Goal: Task Accomplishment & Management: Use online tool/utility

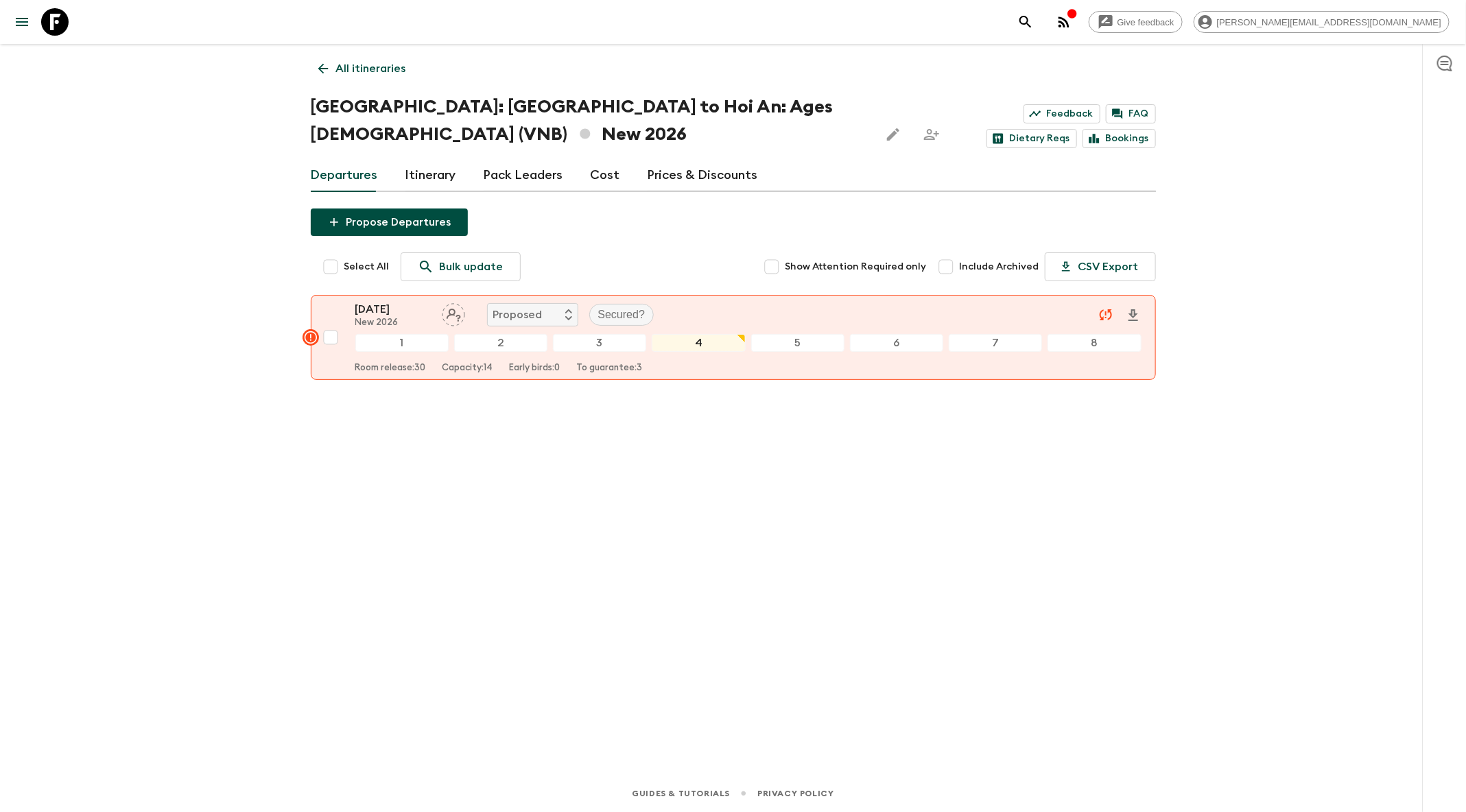
click at [1034, 23] on icon "search adventures" at bounding box center [1025, 21] width 16 height 16
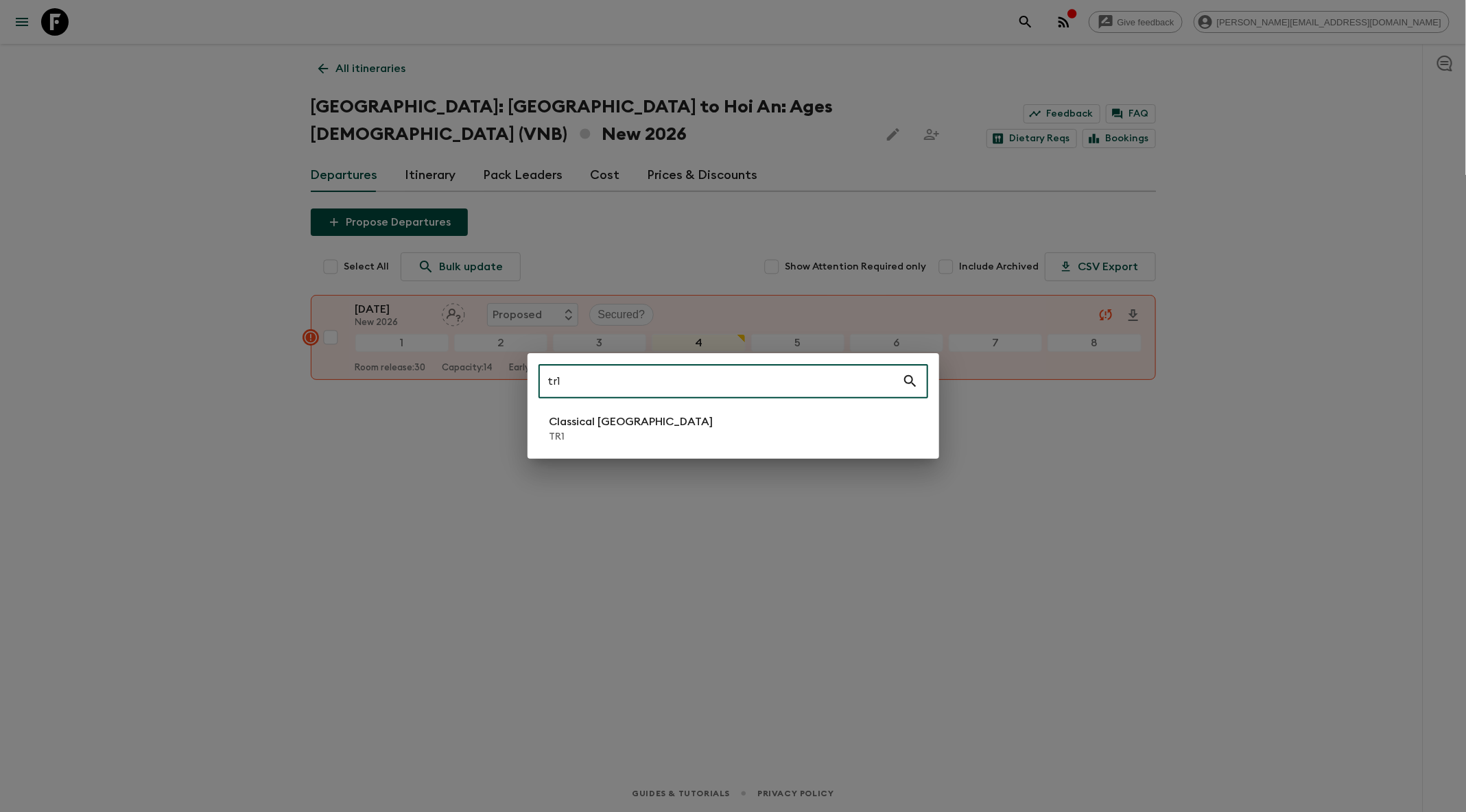
type input "tr1"
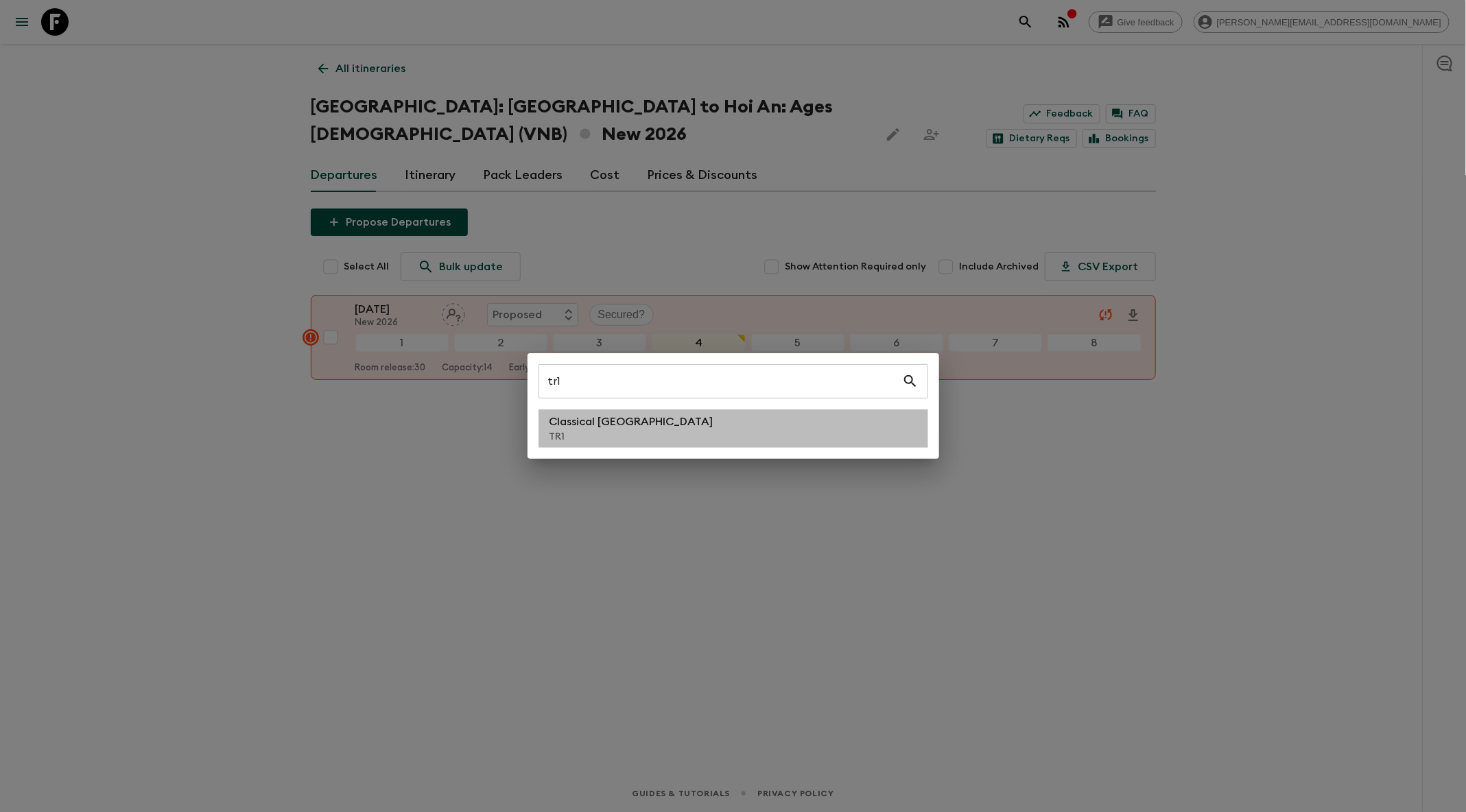
click at [725, 421] on li "Classical Türkiye TR1" at bounding box center [733, 428] width 389 height 38
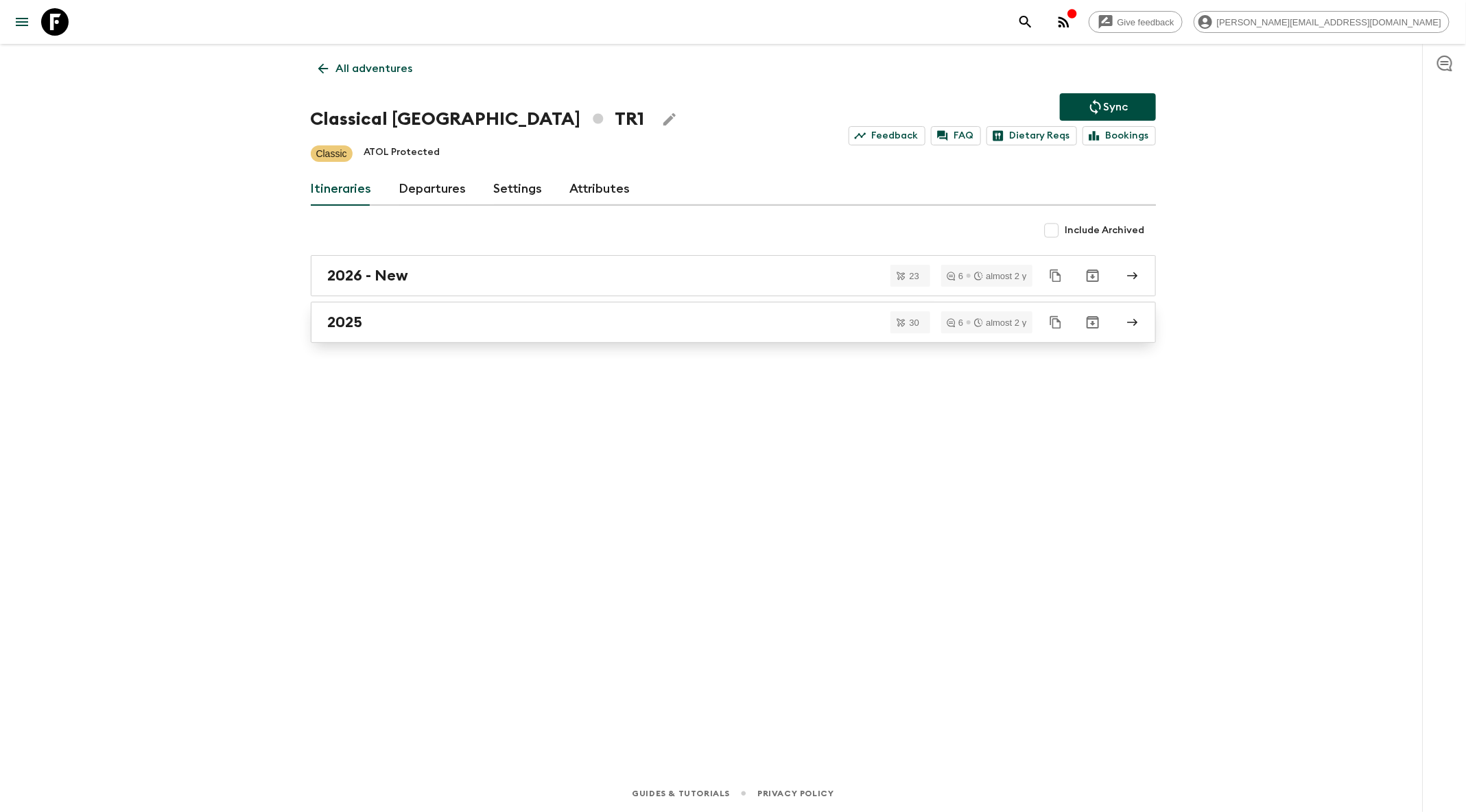
click at [538, 332] on link "2025" at bounding box center [734, 322] width 846 height 41
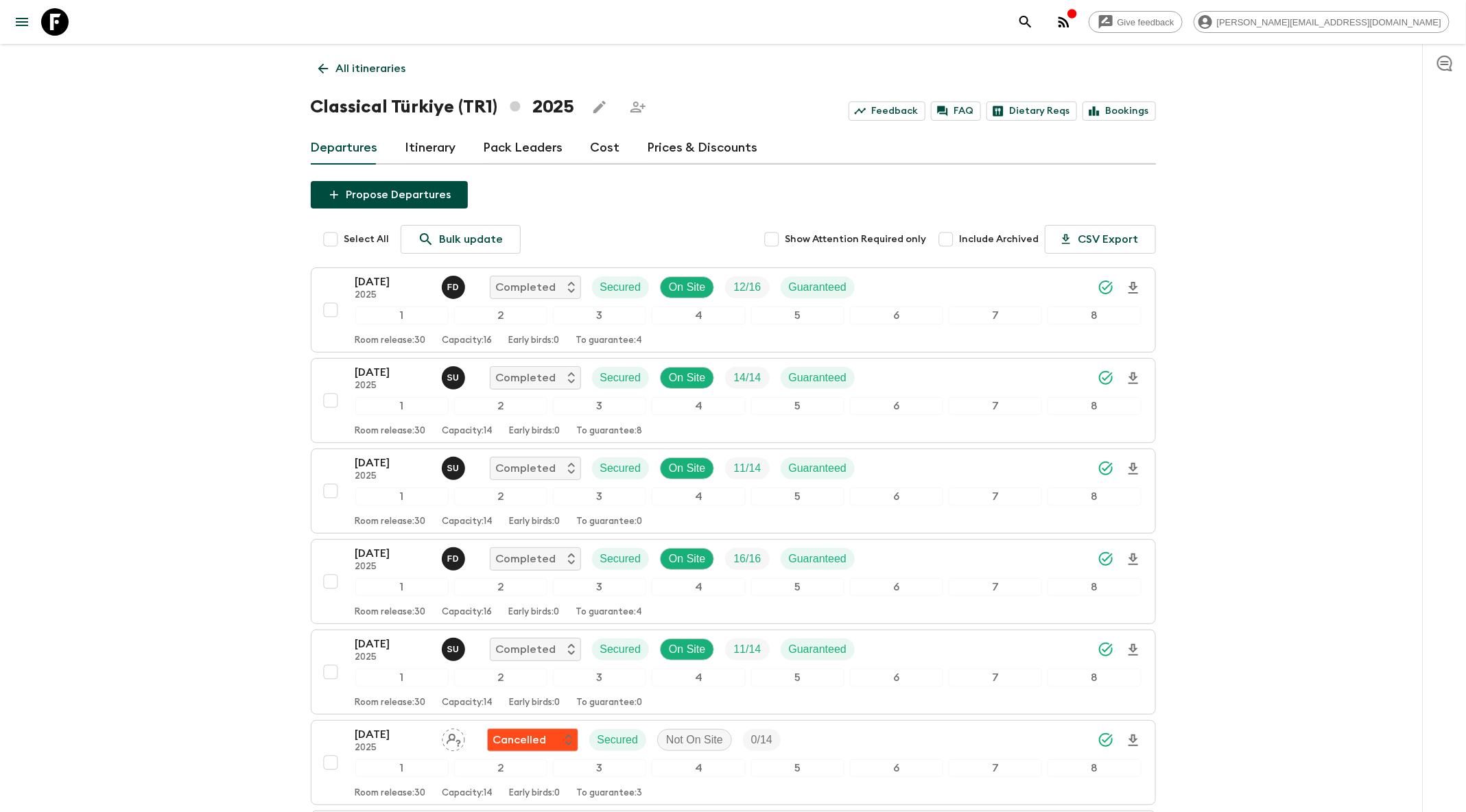
click at [1031, 20] on icon "search adventures" at bounding box center [1025, 22] width 11 height 11
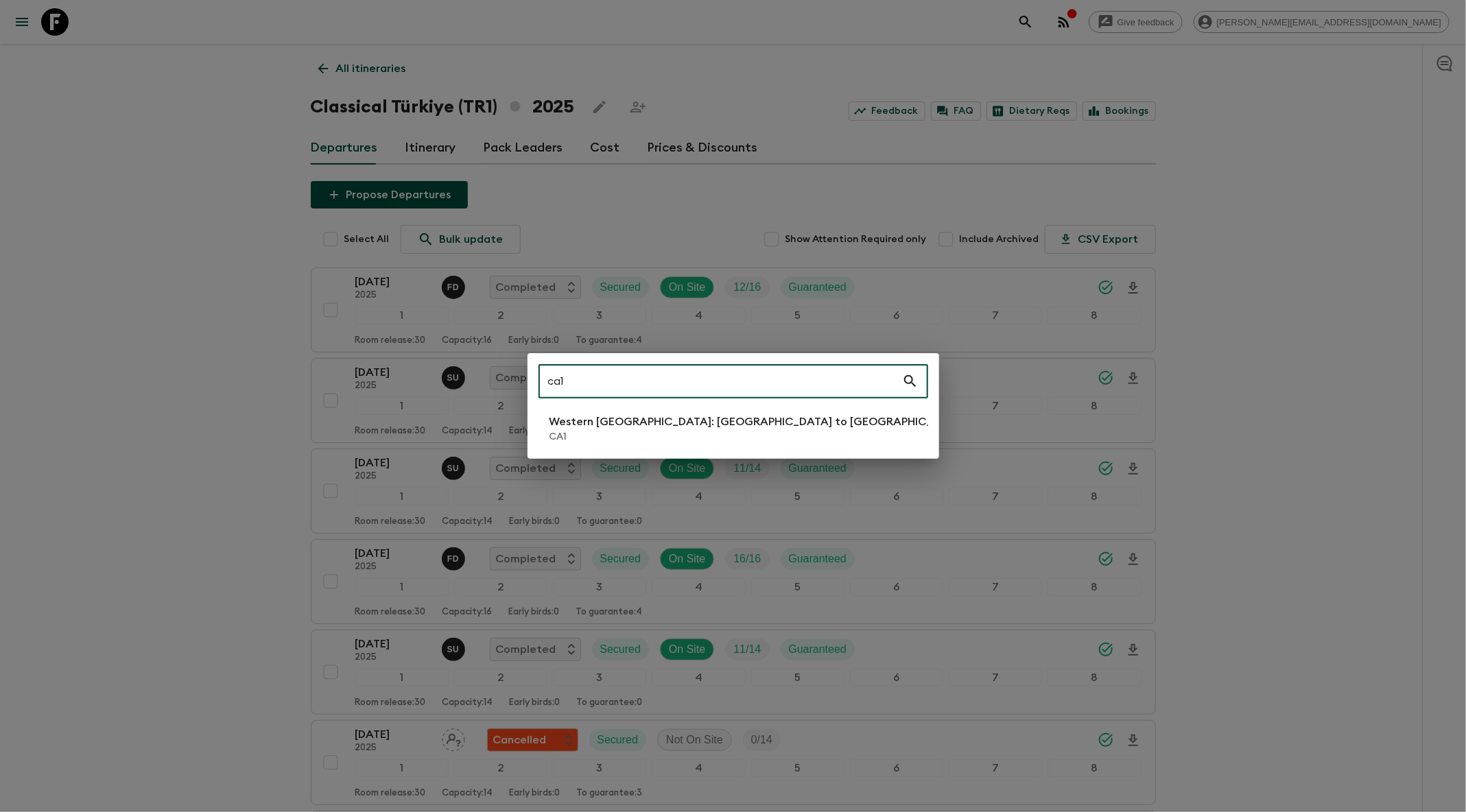
type input "ca1"
click at [697, 411] on li "Western Canada: Calgary to Vancouver CA1" at bounding box center [733, 428] width 389 height 38
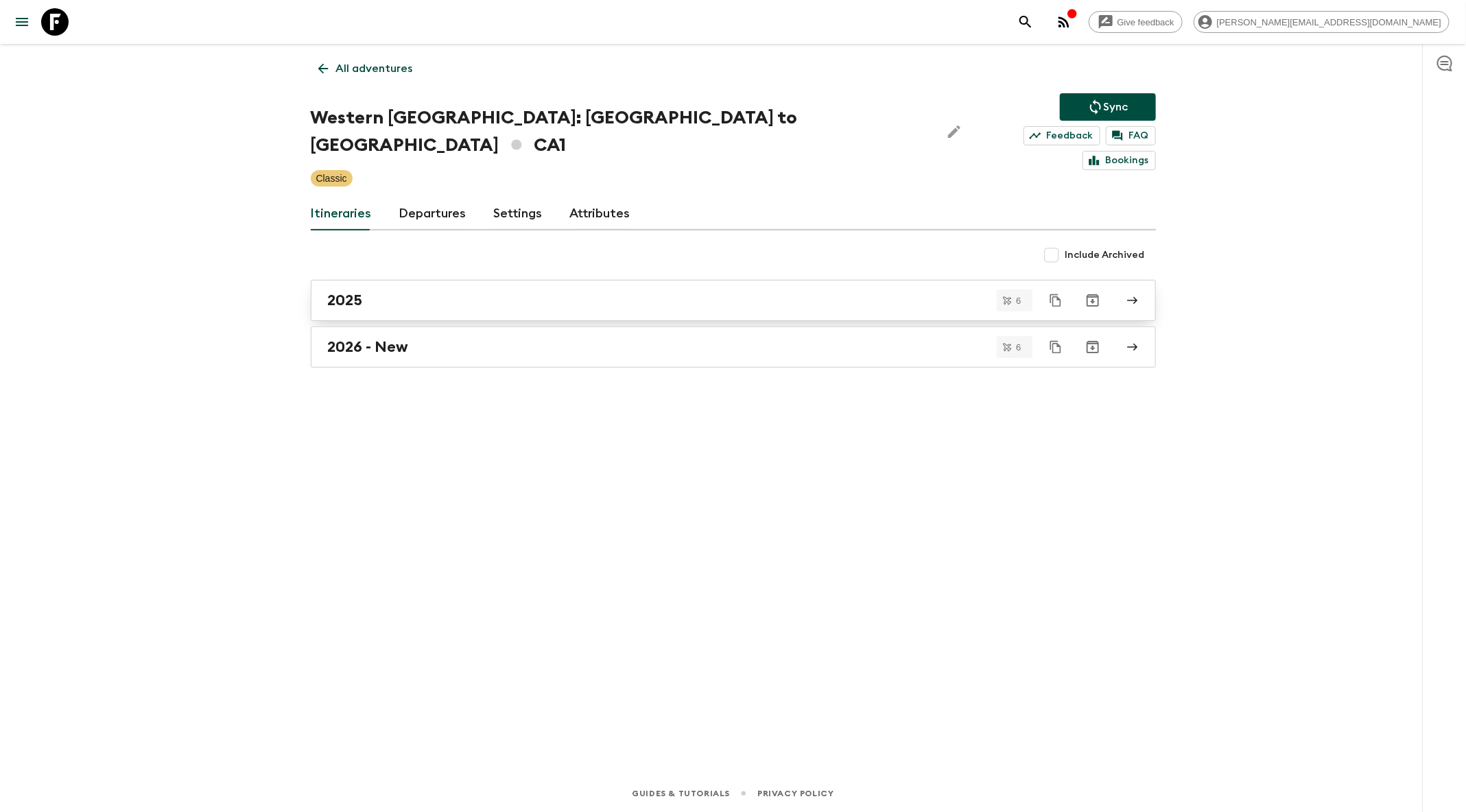
click at [457, 286] on link "2025" at bounding box center [734, 300] width 846 height 41
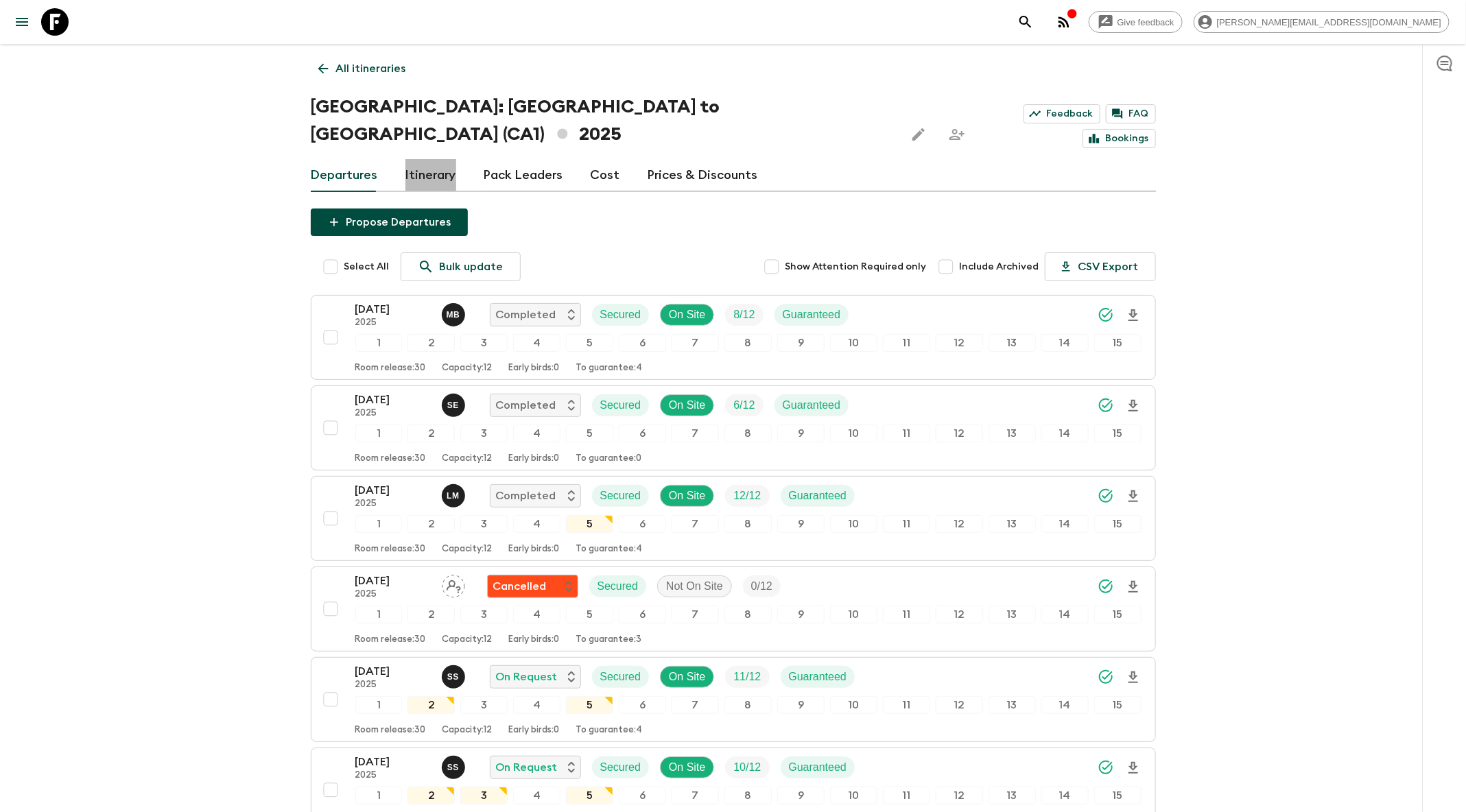
click at [445, 159] on link "Itinerary" at bounding box center [430, 176] width 51 height 33
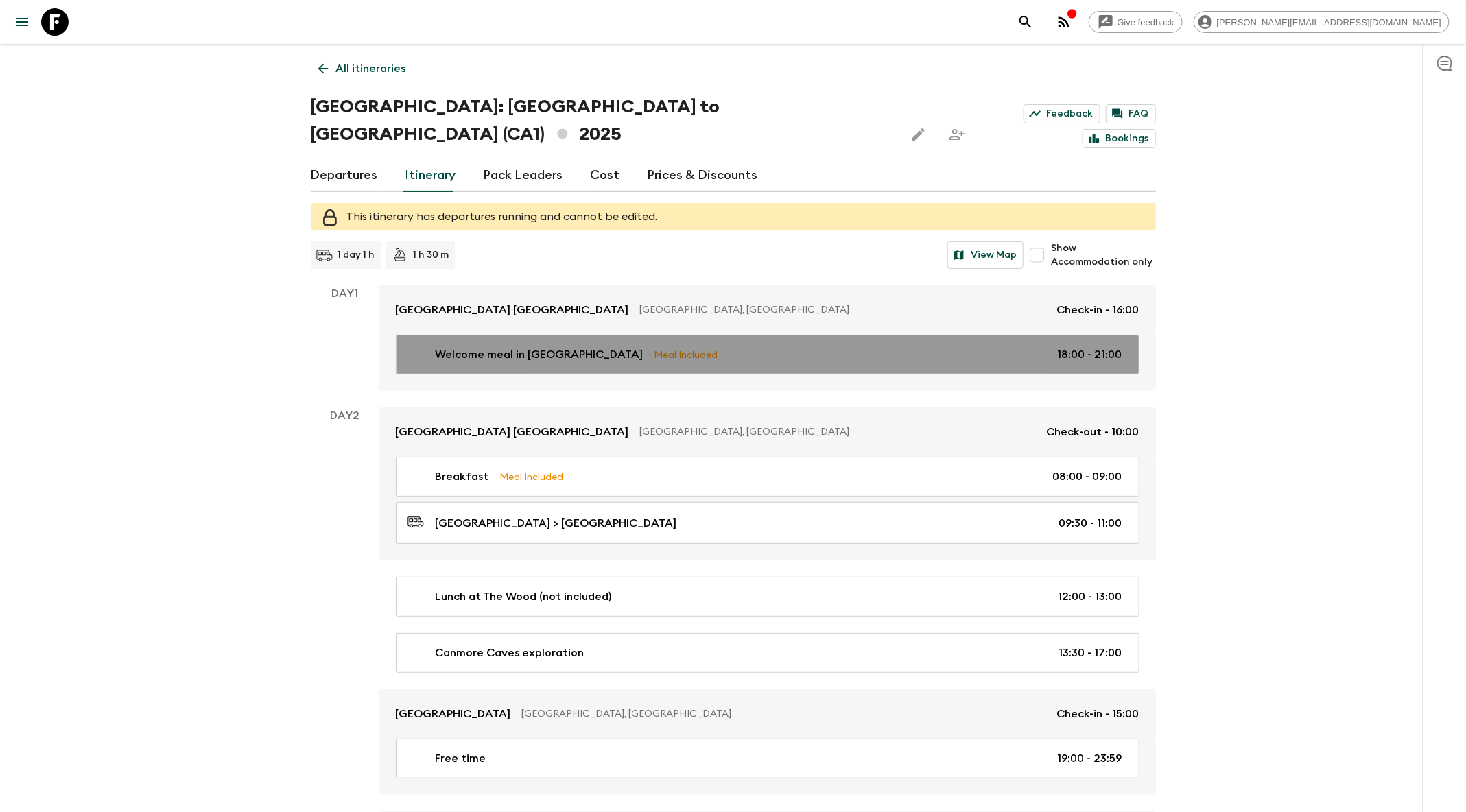
click at [782, 335] on link "Welcome meal in Calgary Meal Included 18:00 - 21:00" at bounding box center [767, 355] width 743 height 40
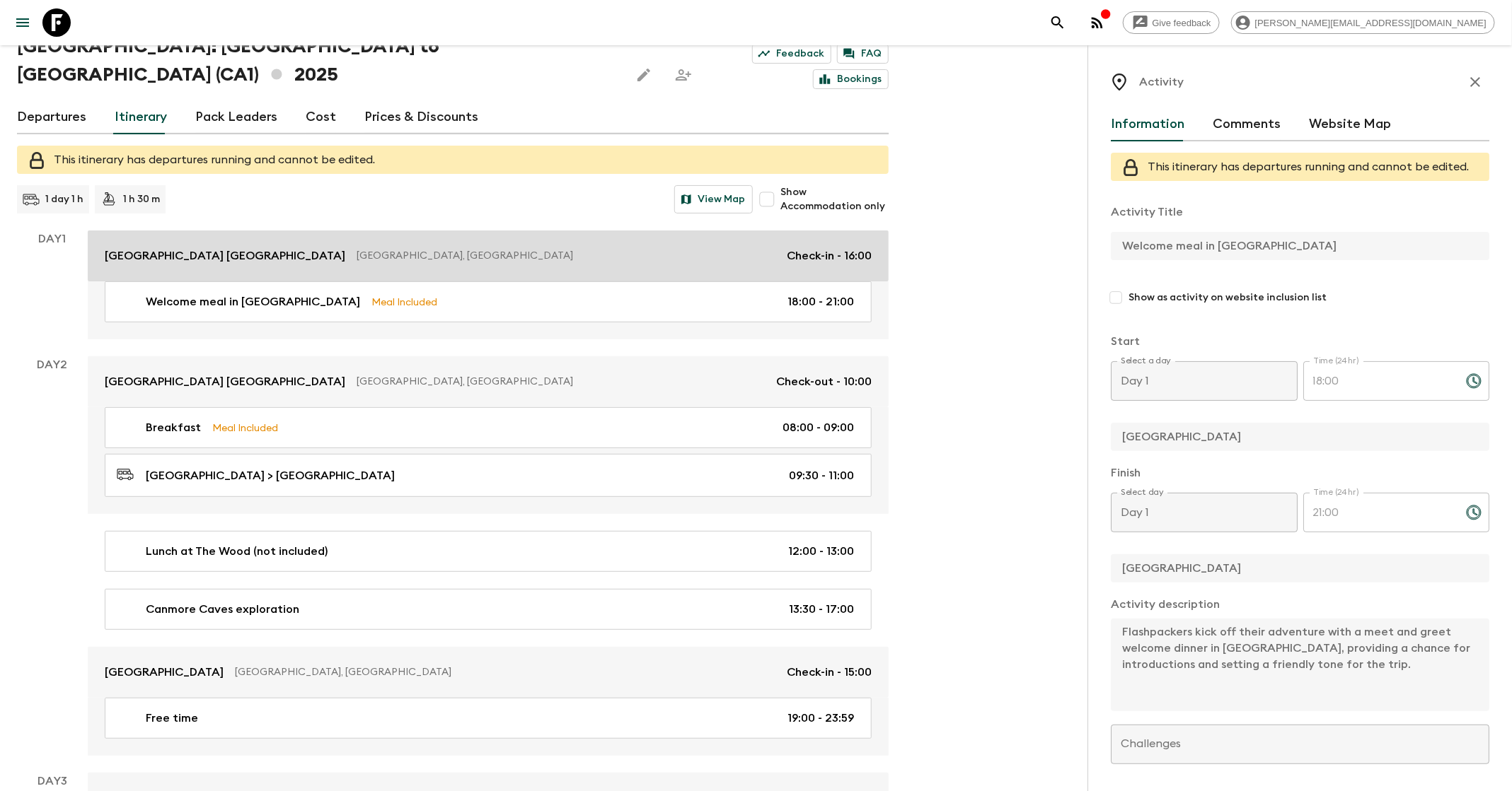
scroll to position [65, 0]
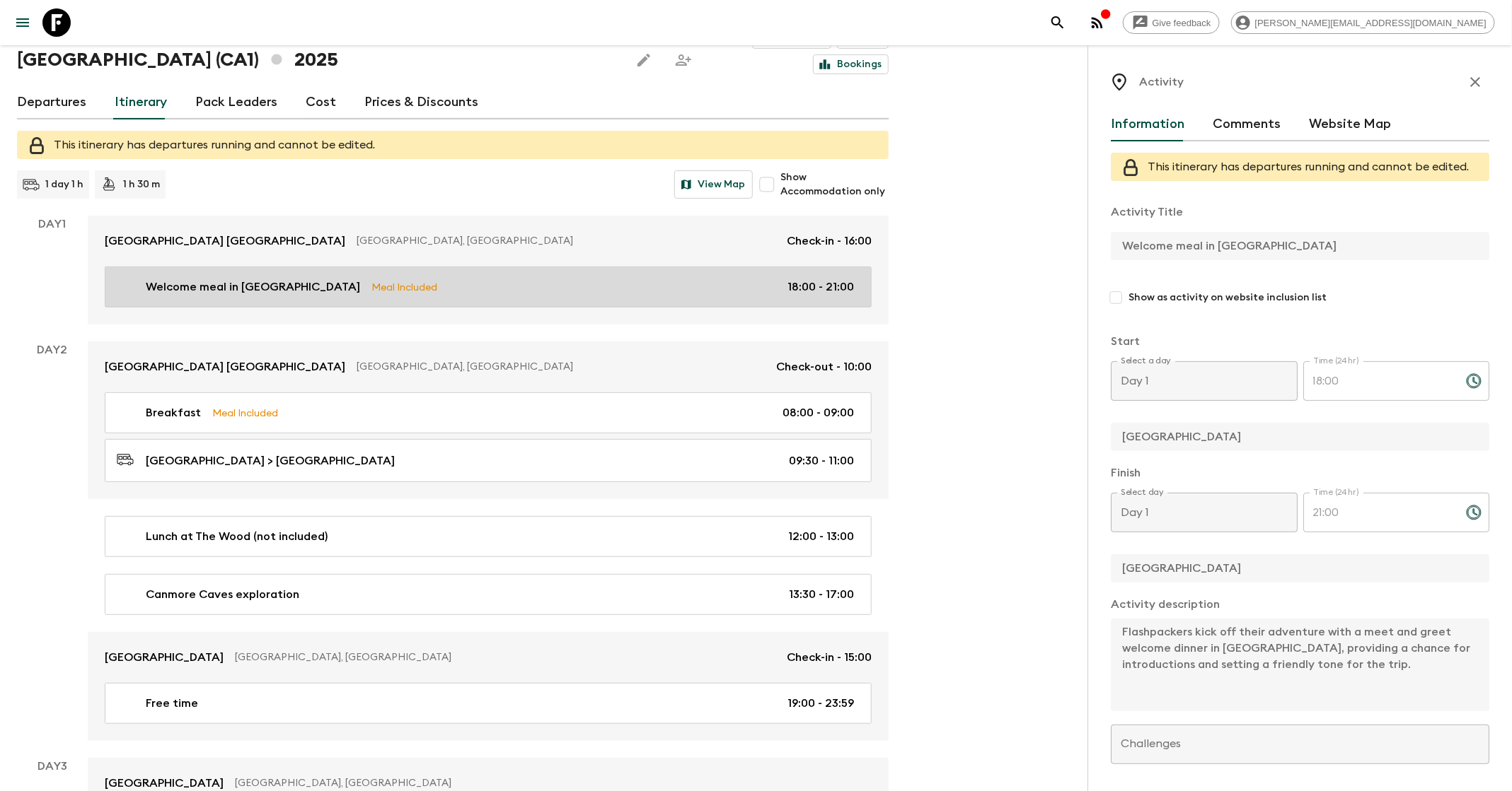
click at [425, 276] on div "Welcome meal in Calgary Meal Included 18:00 - 21:00" at bounding box center [488, 295] width 801 height 58
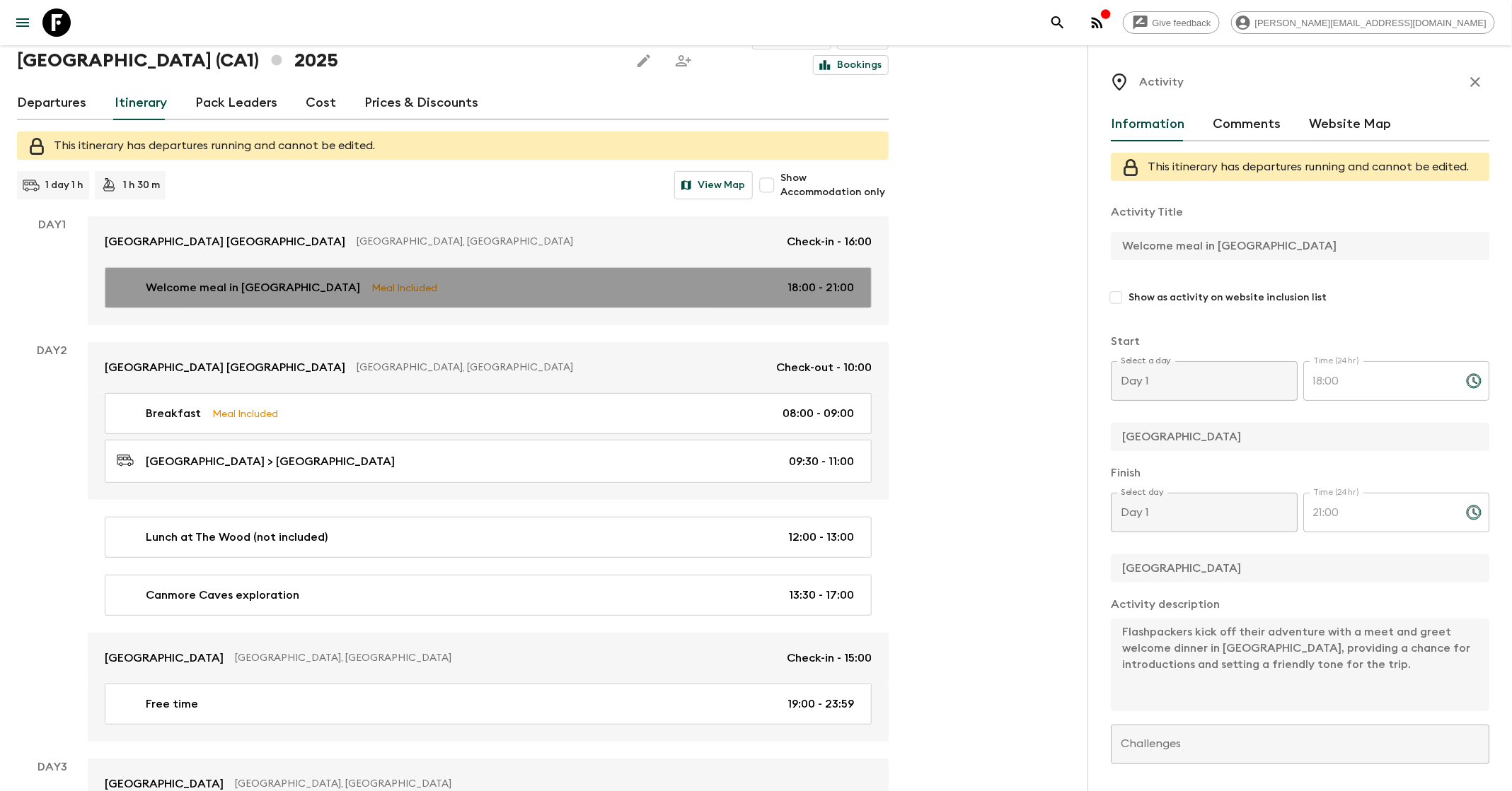
click at [421, 273] on link "Welcome meal in Calgary Meal Included 18:00 - 21:00" at bounding box center [487, 288] width 767 height 41
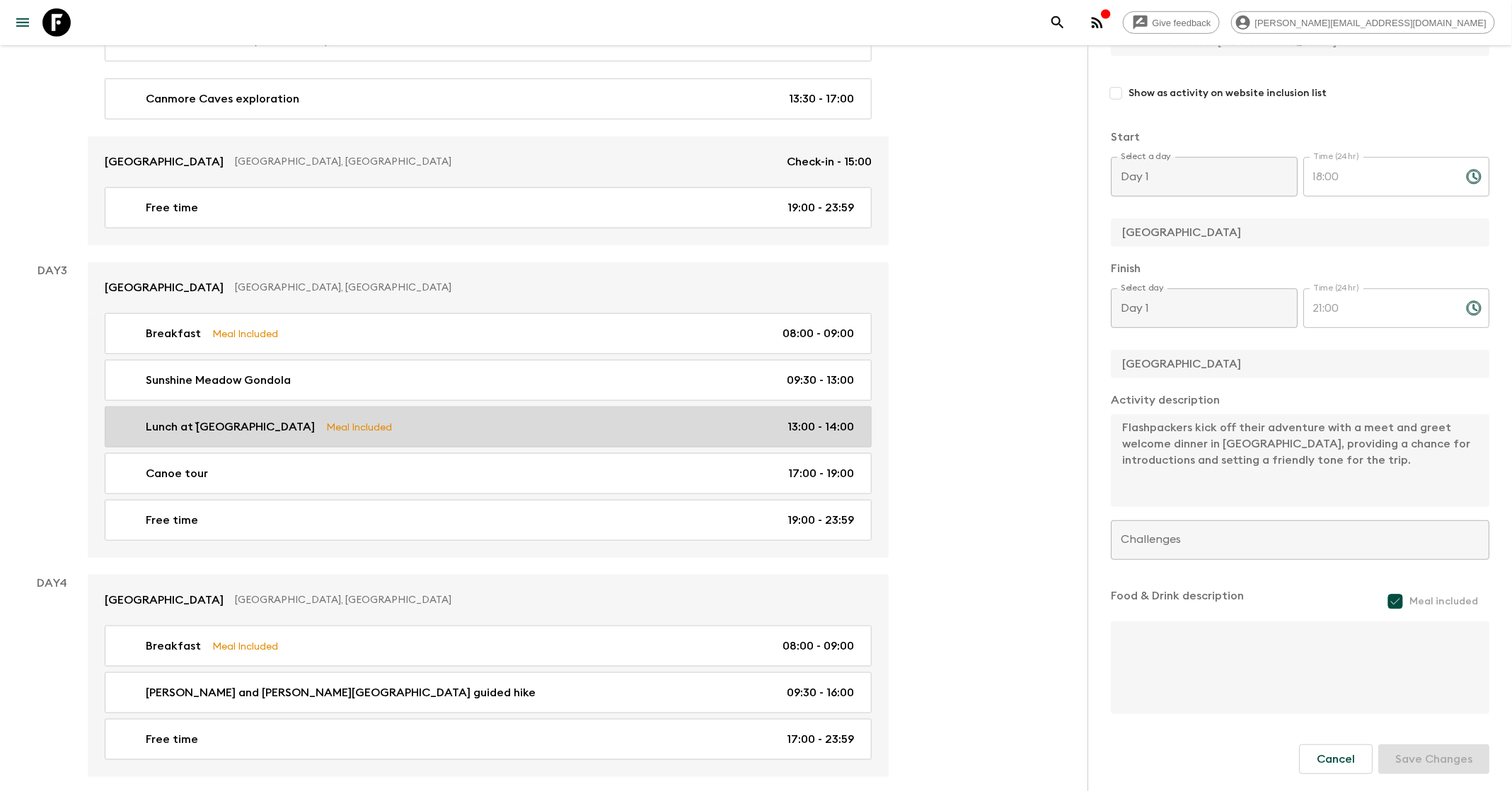
scroll to position [616, 0]
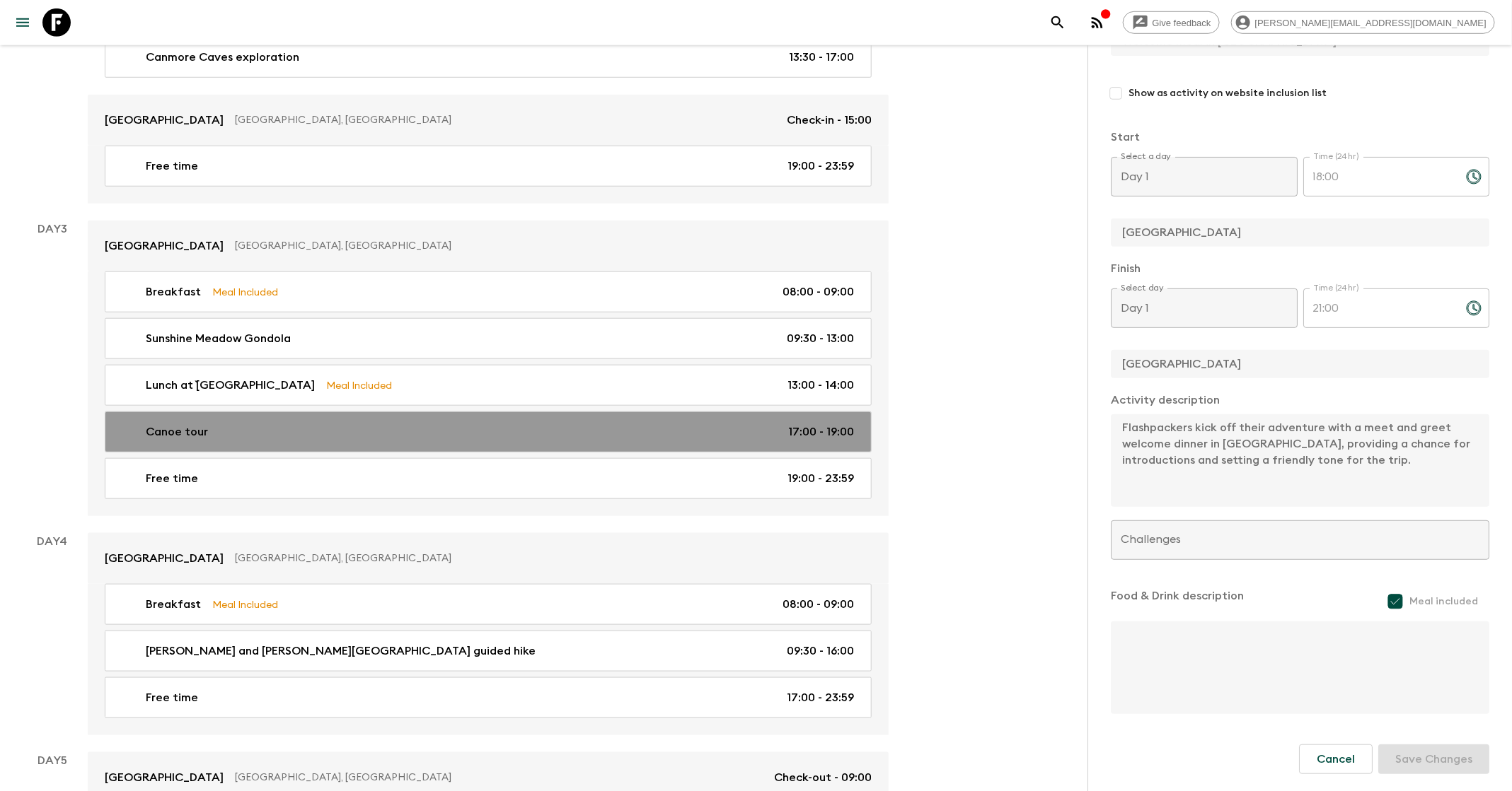
click at [491, 424] on div "Canoe tour 17:00 - 19:00" at bounding box center [485, 432] width 737 height 17
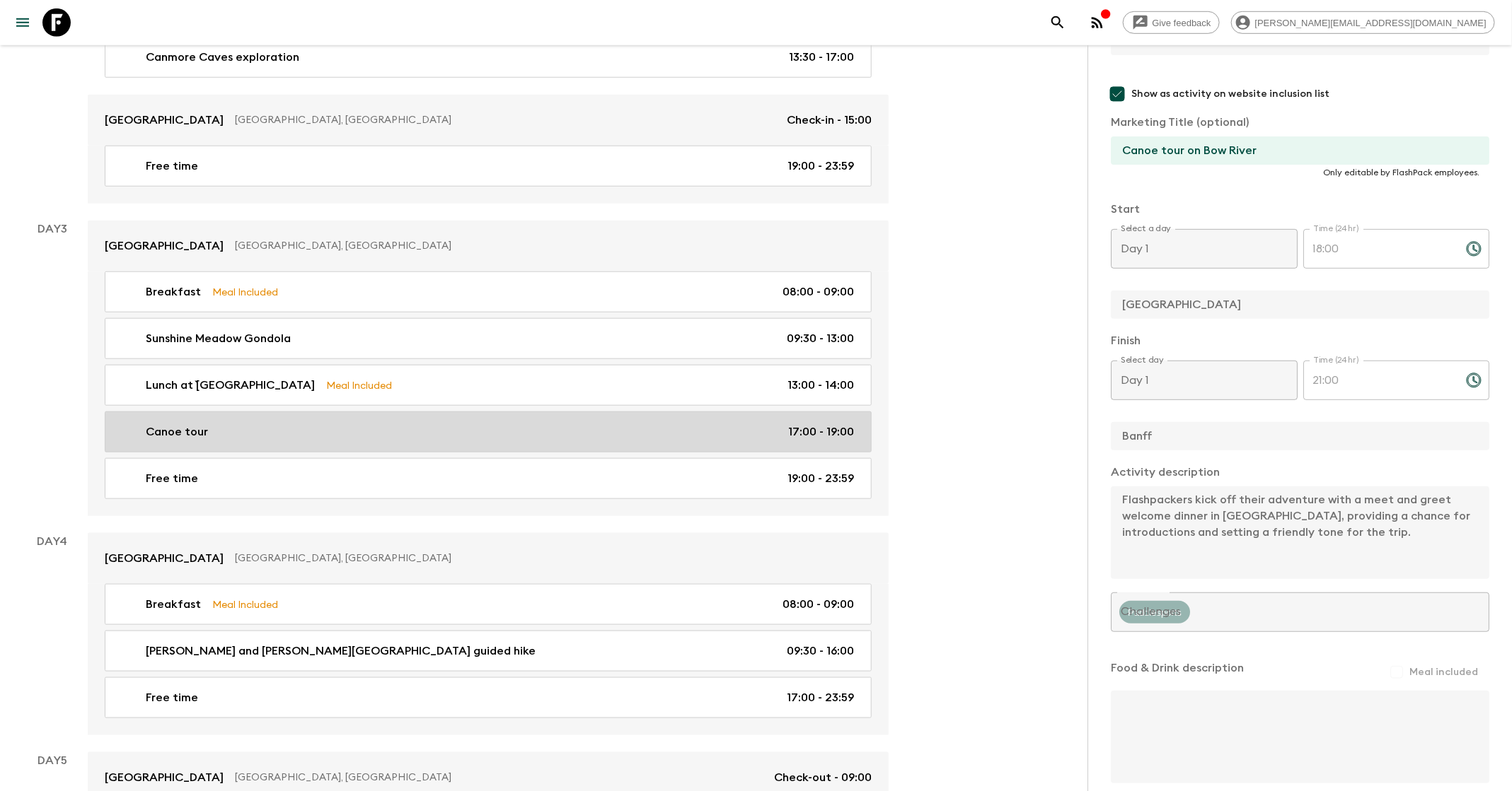
type input "Canoe tour"
checkbox input "true"
type input "[GEOGRAPHIC_DATA]"
type input "Banff"
type textarea "Flashpackers will join Banff Canoe Club for an evening war canoe tour on the [G…"
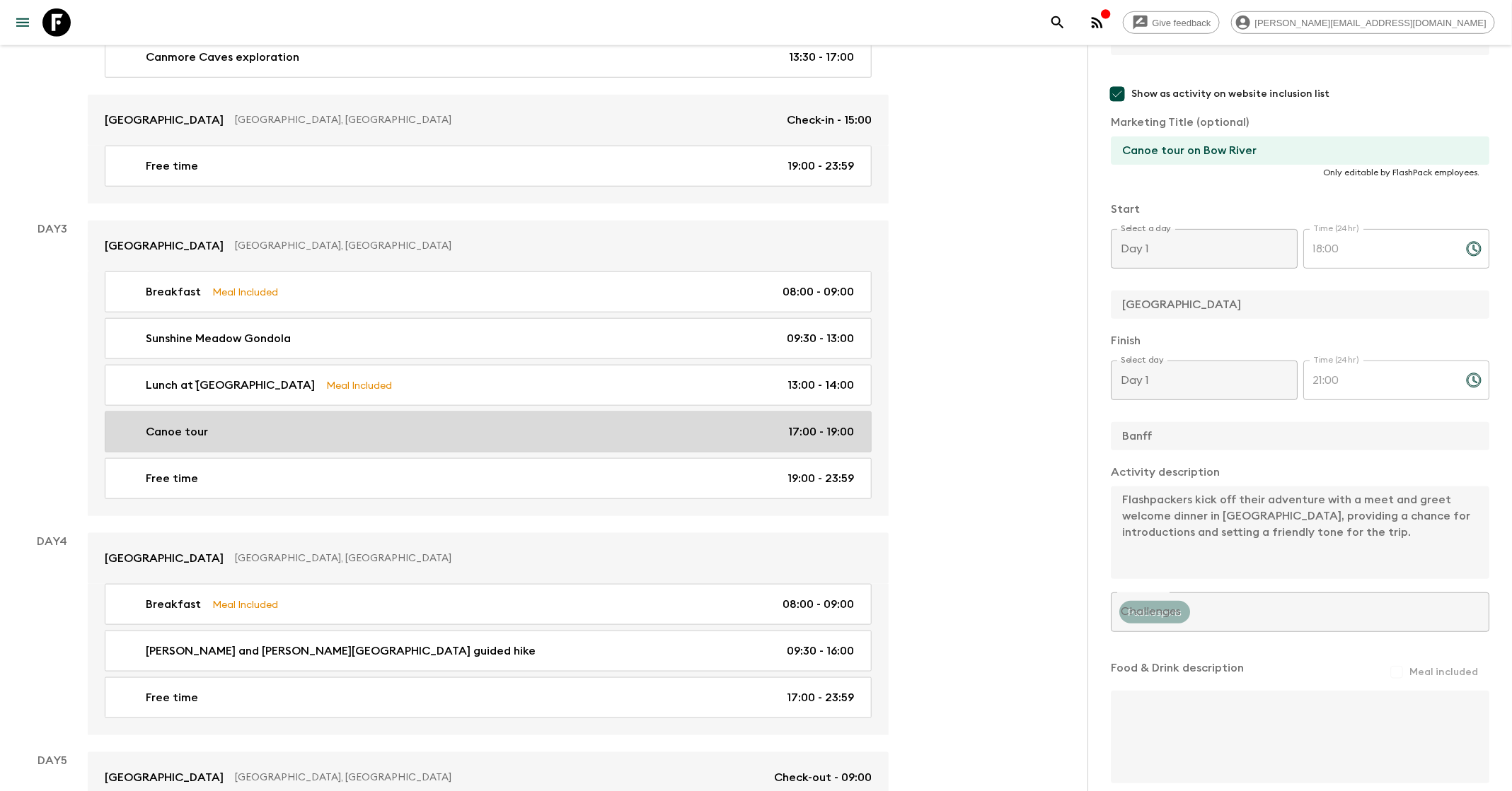
checkbox input "false"
type input "Day 3"
type input "17:00"
type input "Day 3"
type input "19:00"
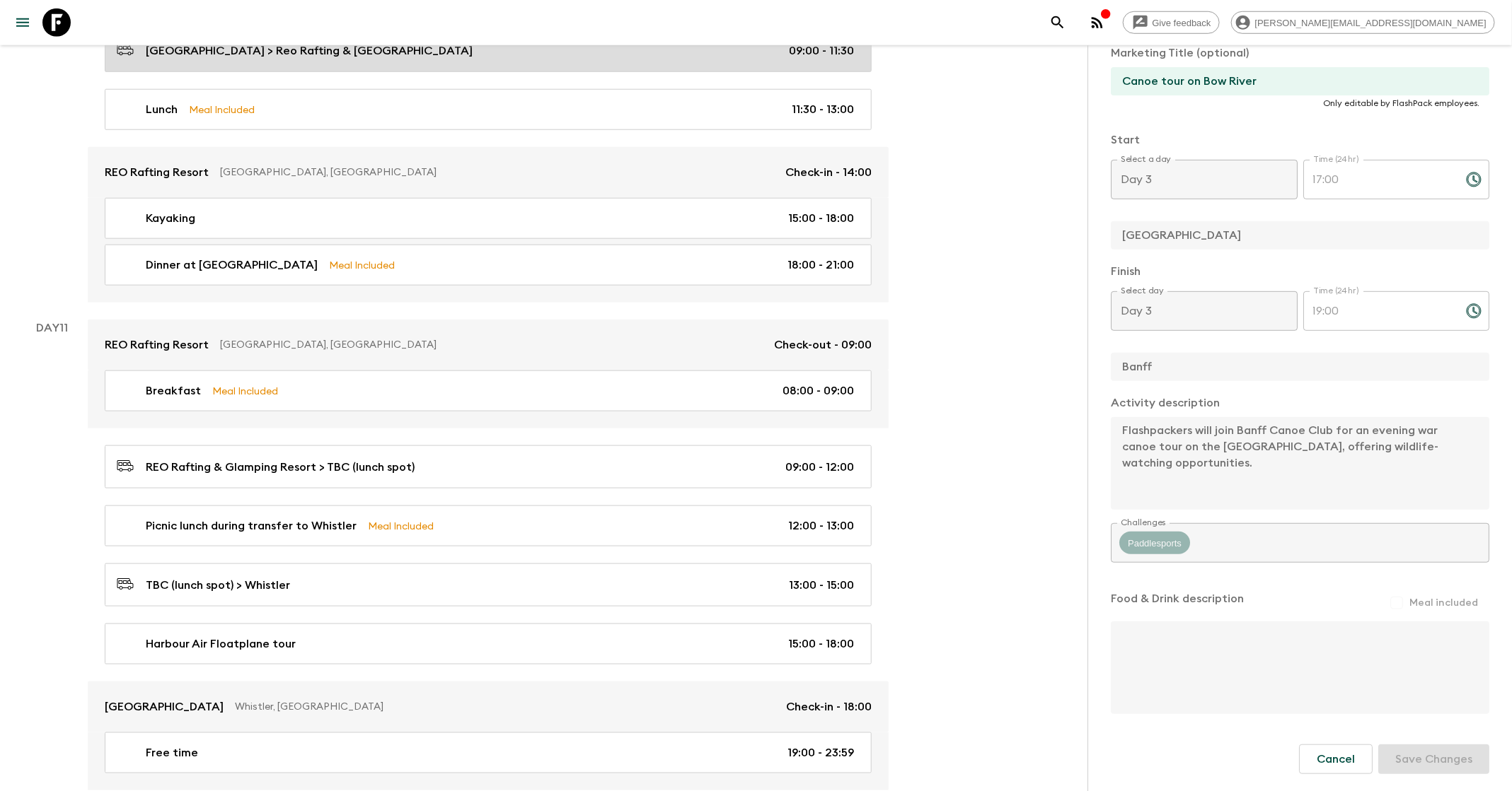
scroll to position [3742, 0]
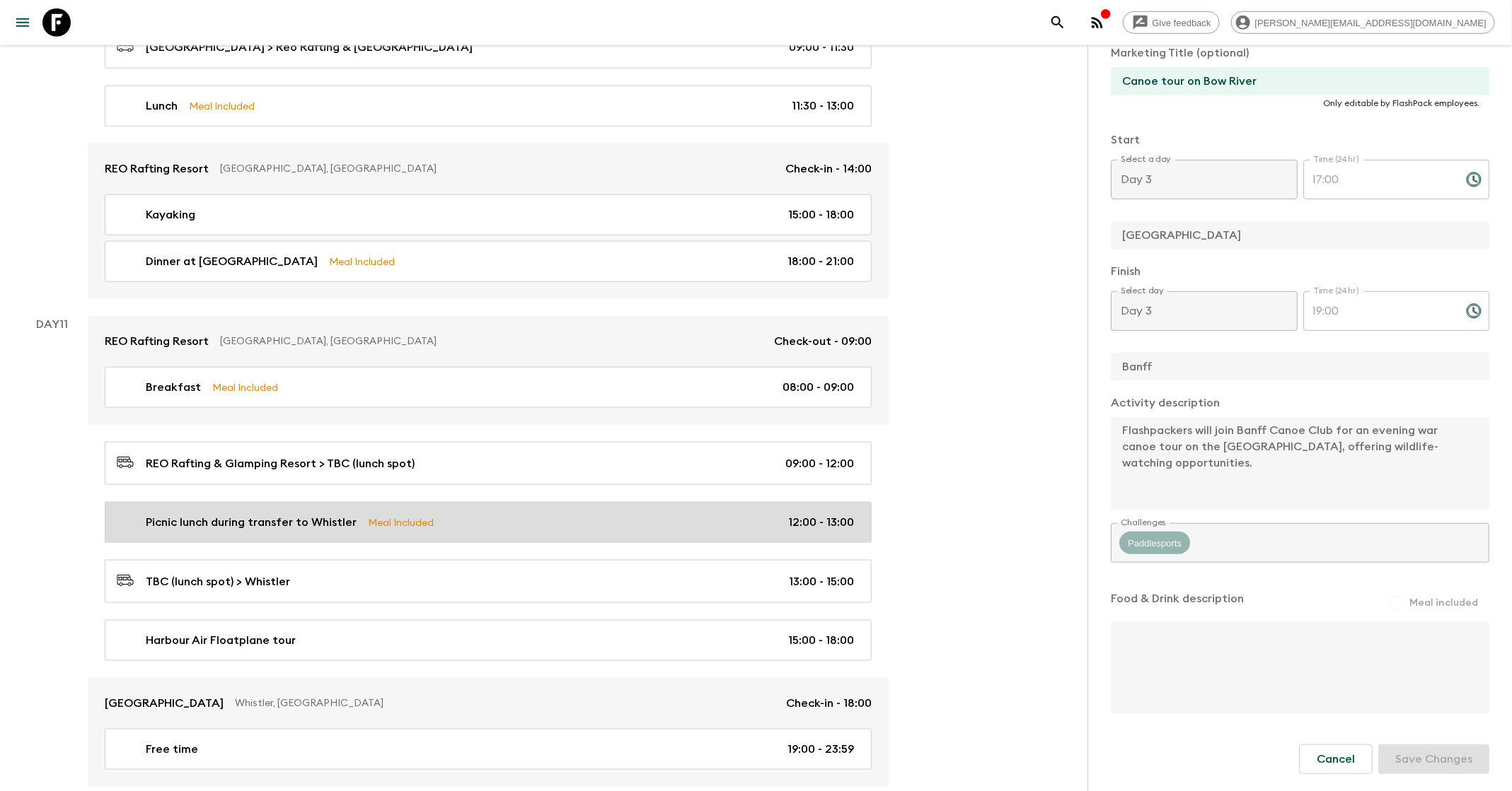
click at [523, 515] on div "Picnic lunch during transfer to Whistler Meal Included 12:00 - 13:00" at bounding box center [485, 522] width 737 height 17
type input "Picnic lunch during transfer to Whistler"
checkbox input "false"
type input "TBC (lunch spot)"
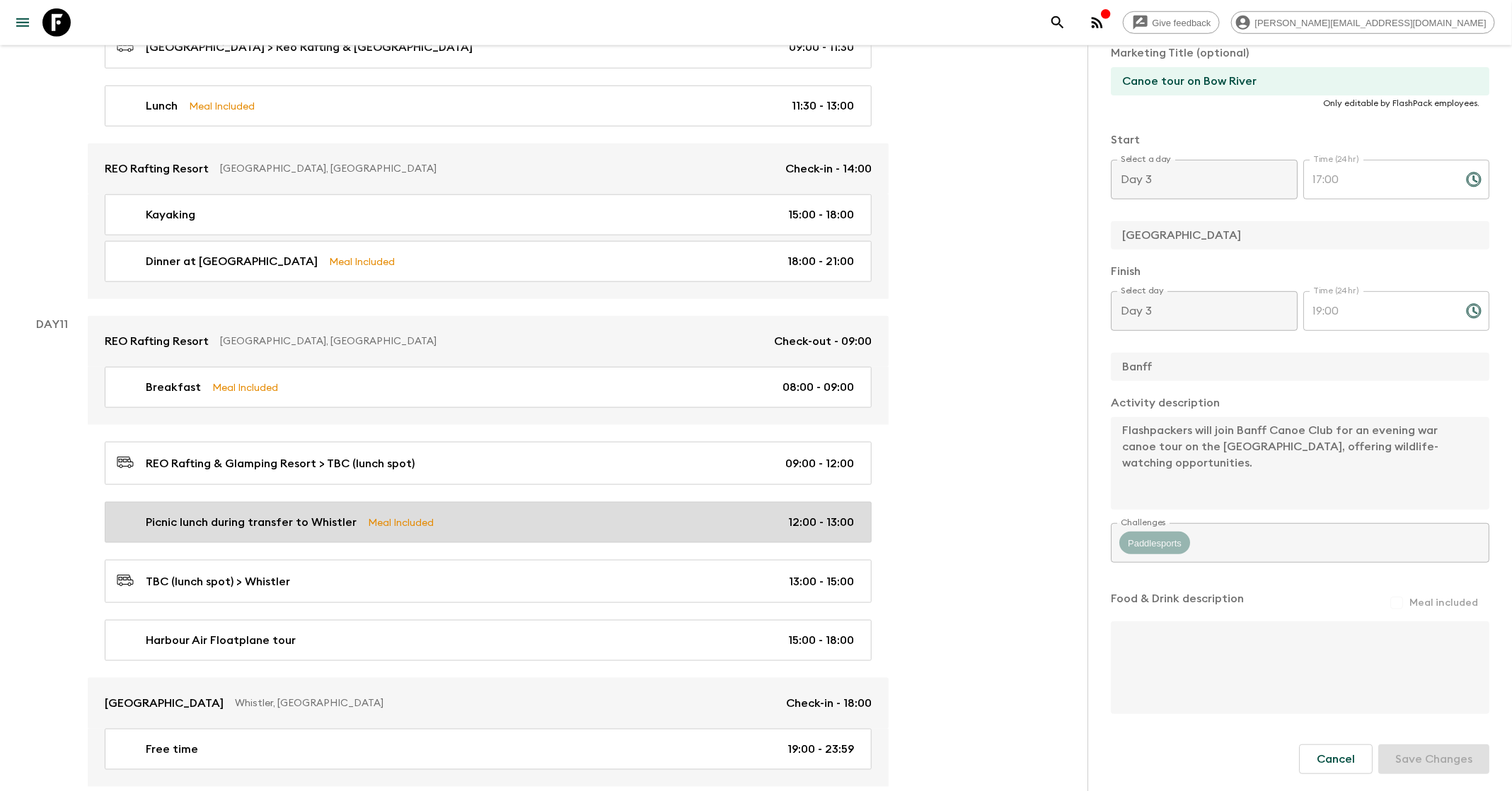
checkbox input "true"
type textarea "Picnic lunch purchased from Kumsheen prior to departure."
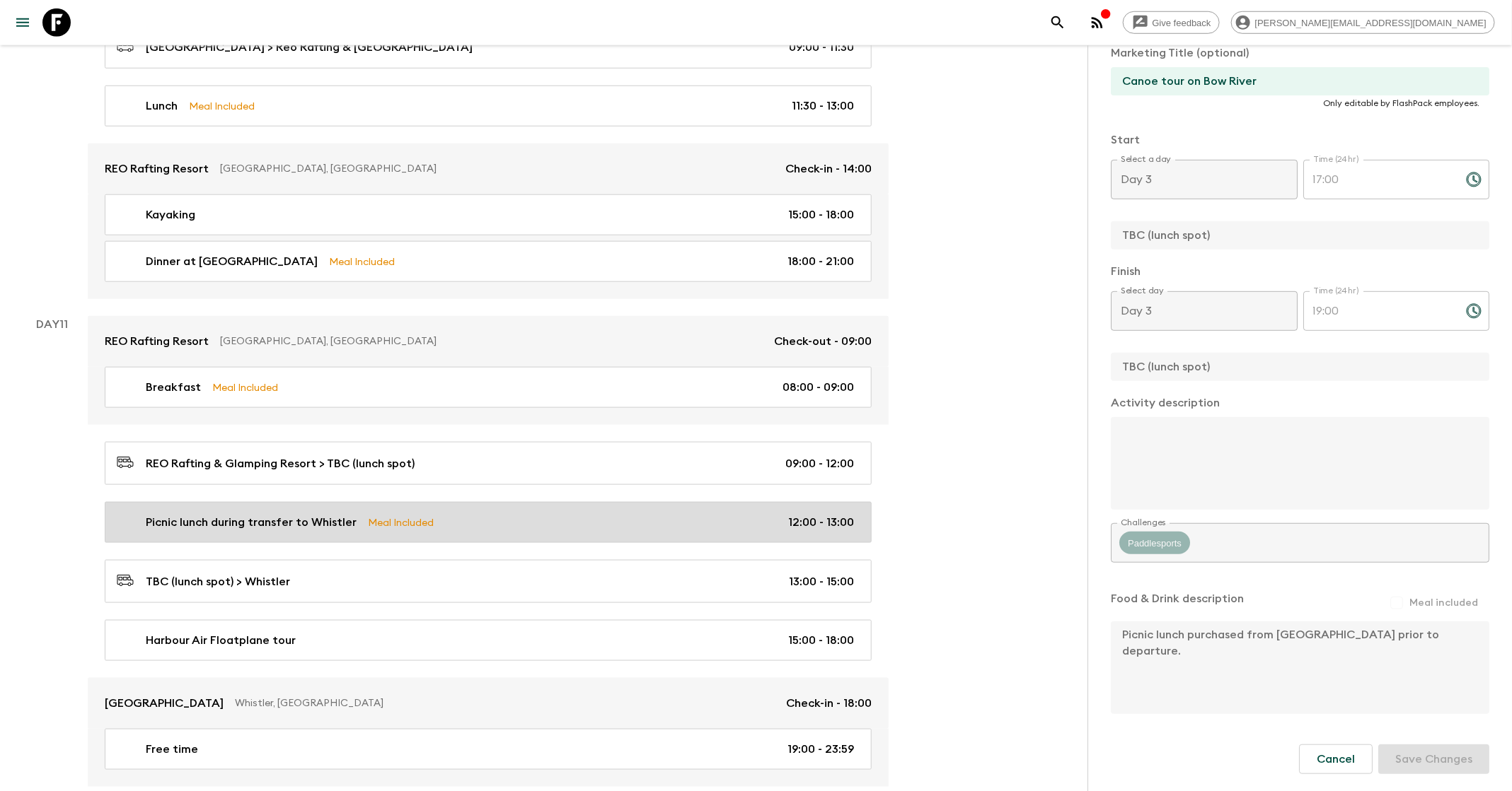
type input "Day 11"
type input "12:00"
type input "Day 11"
type input "13:00"
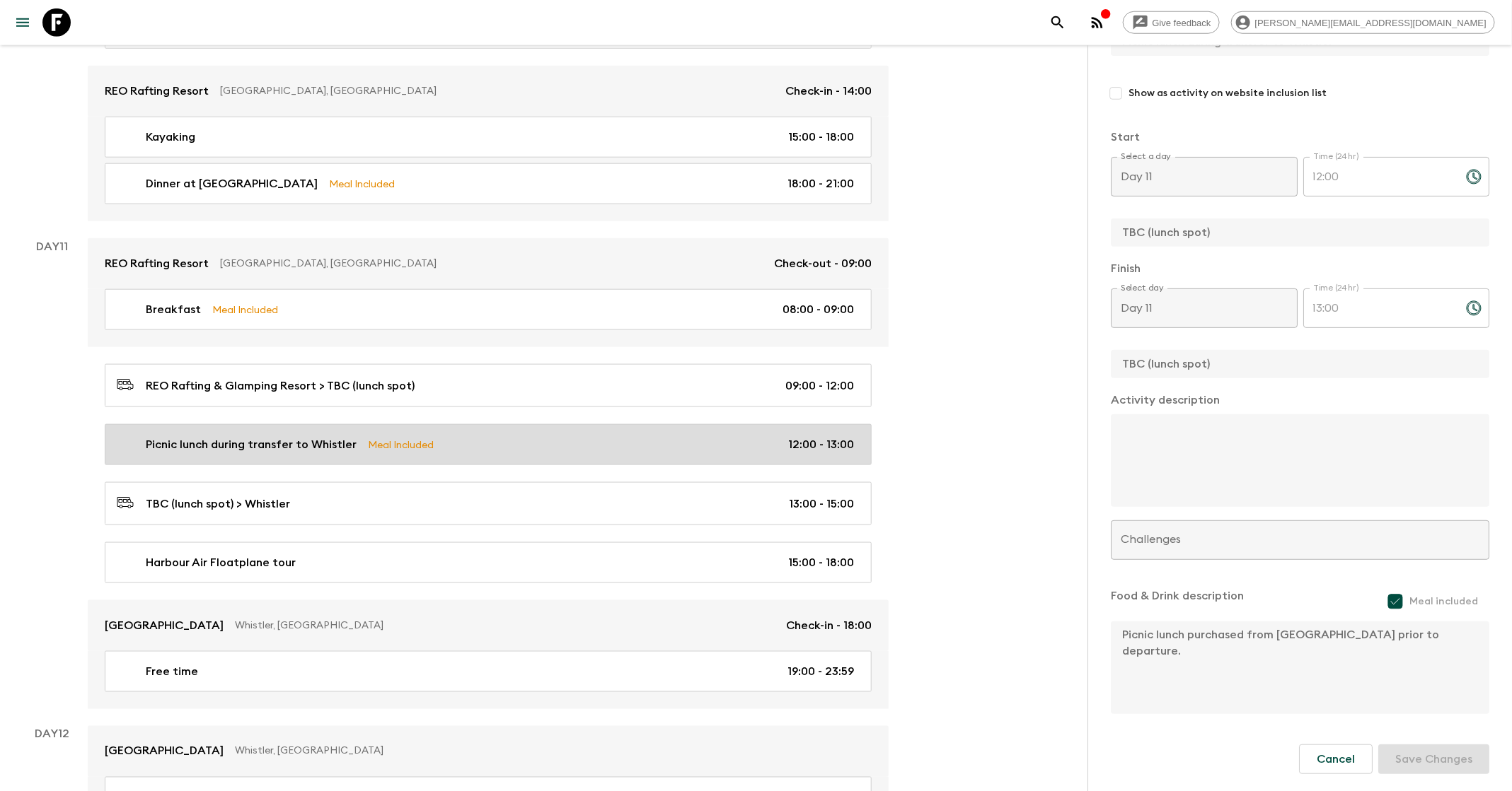
scroll to position [3824, 0]
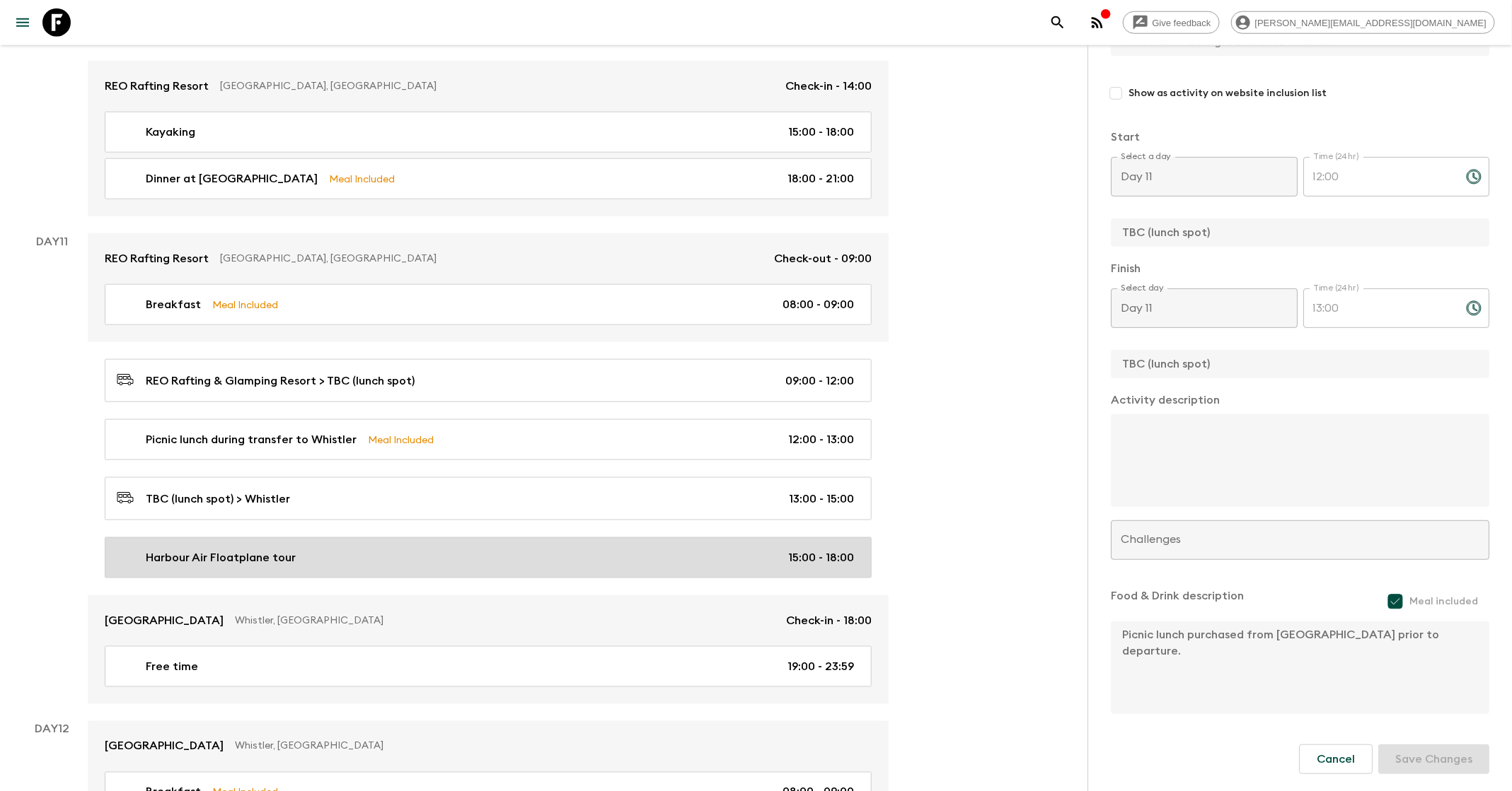
click at [522, 537] on link "Harbour Air Floatplane tour 15:00 - 18:00" at bounding box center [487, 558] width 767 height 41
type input "Harbour Air Floatplane tour"
checkbox input "true"
type input "Harbour Air Seaplanes Whistler"
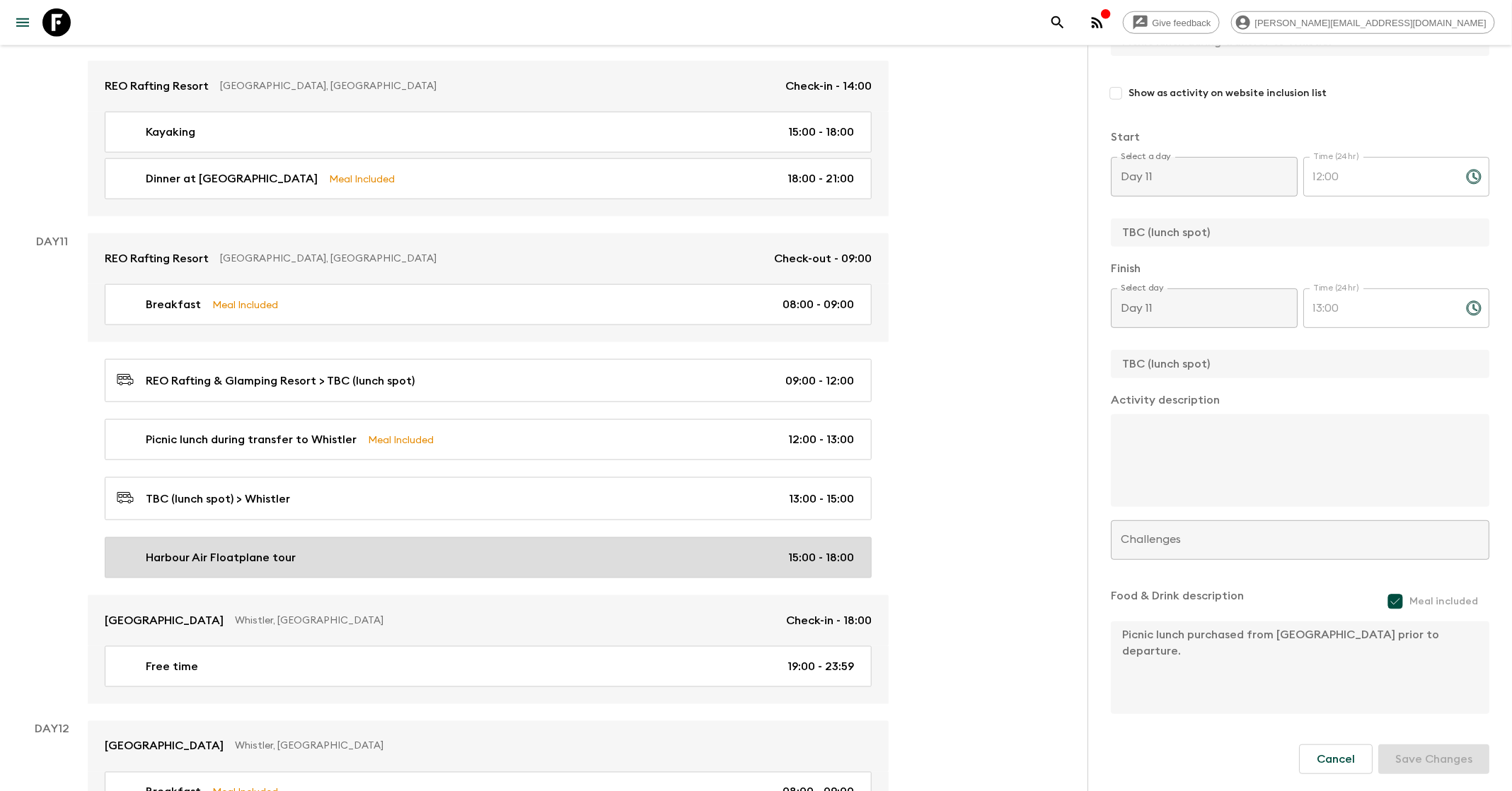
type textarea "Flashpackers embark on a thrilling Harbour Air Floatplane Tour, an aerial adven…"
checkbox input "false"
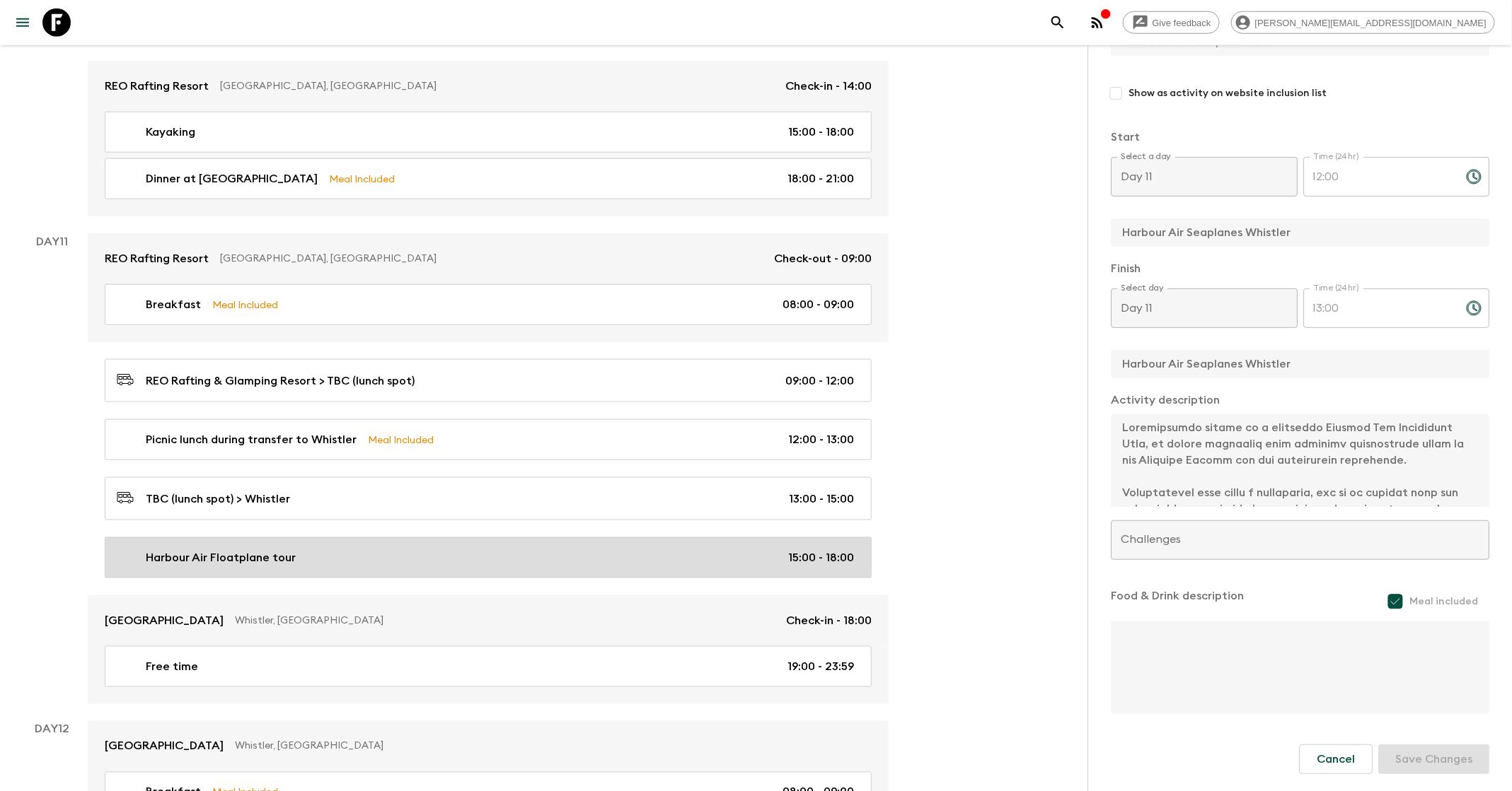
type input "15:00"
type input "18:00"
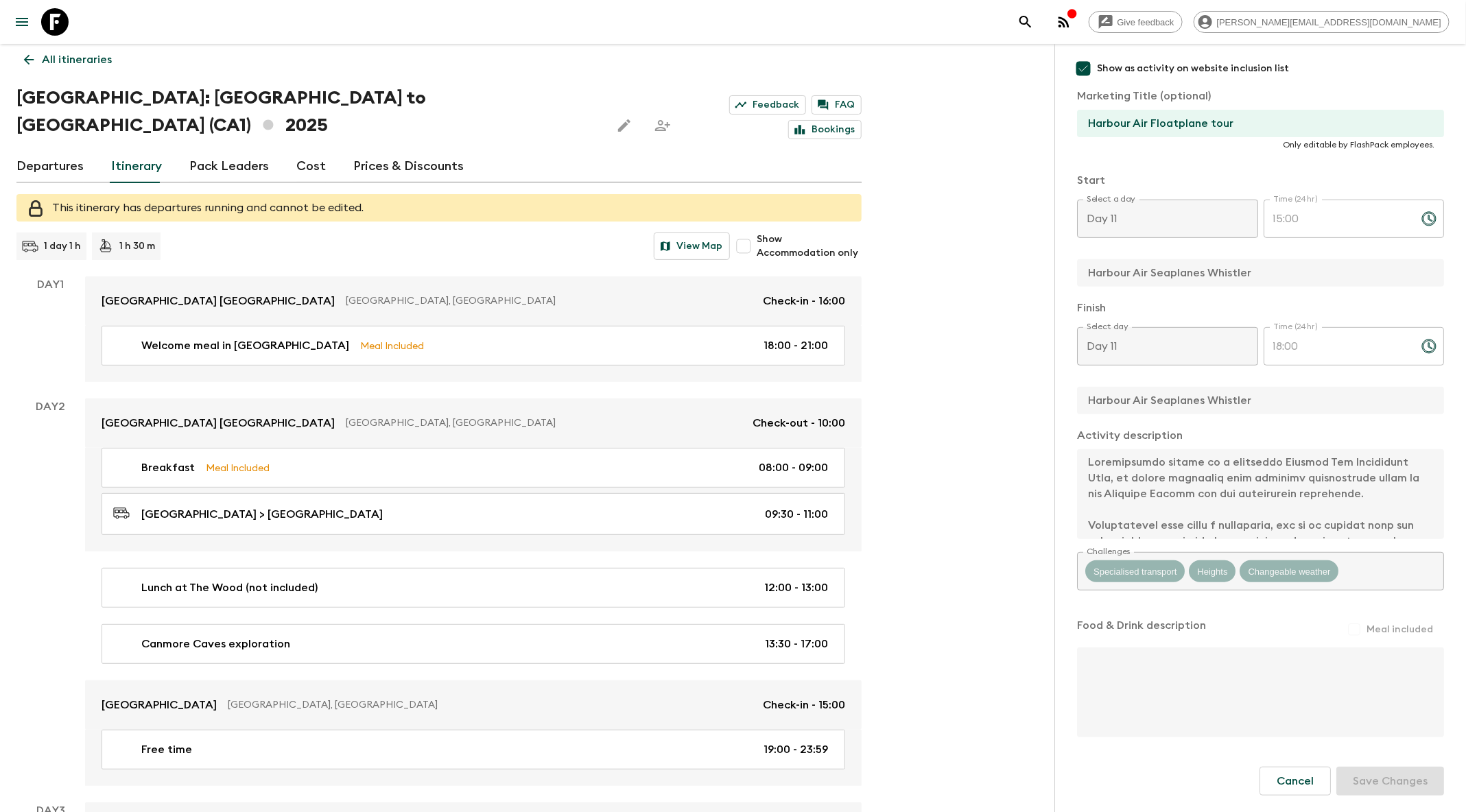
scroll to position [10, 0]
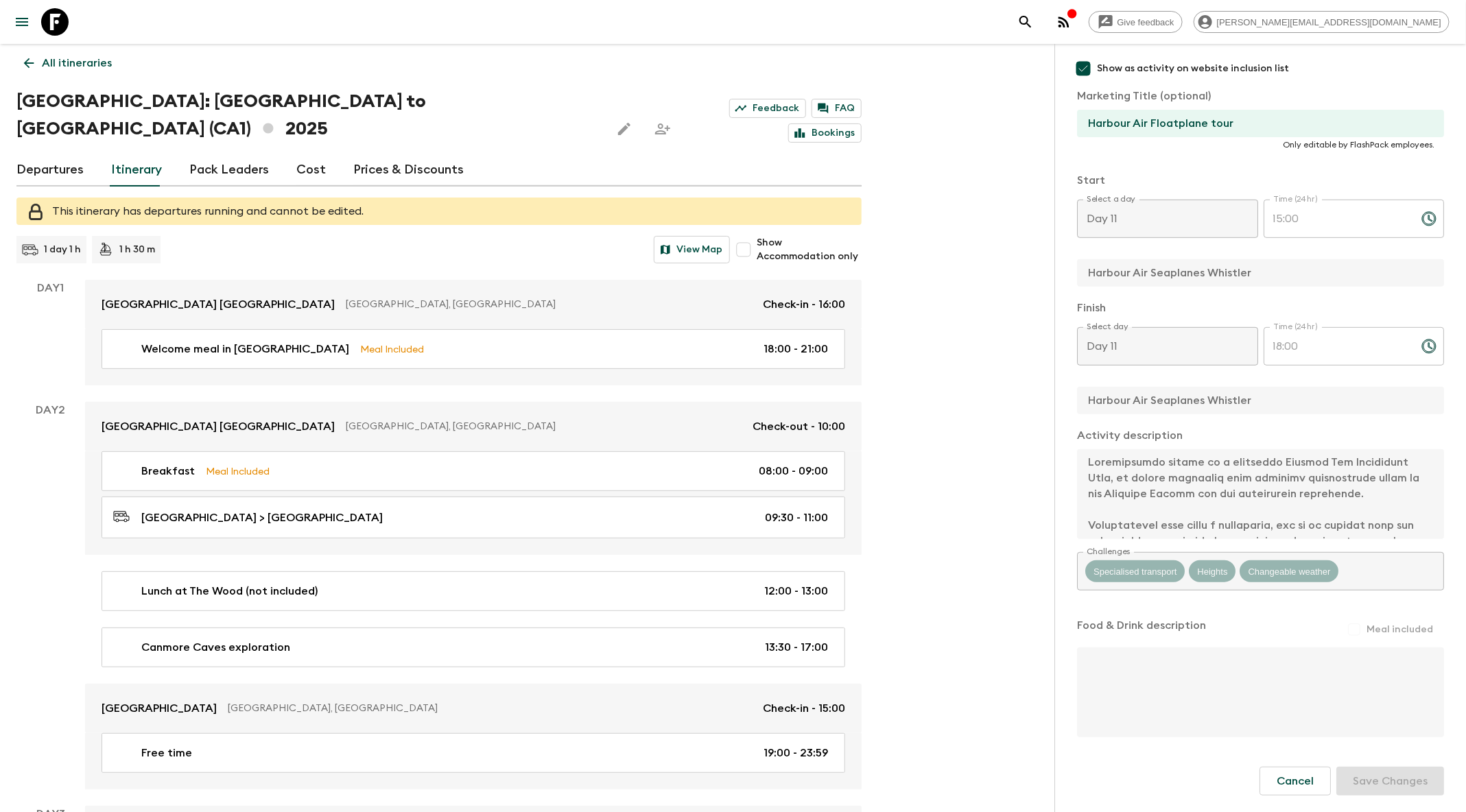
scroll to position [6, 0]
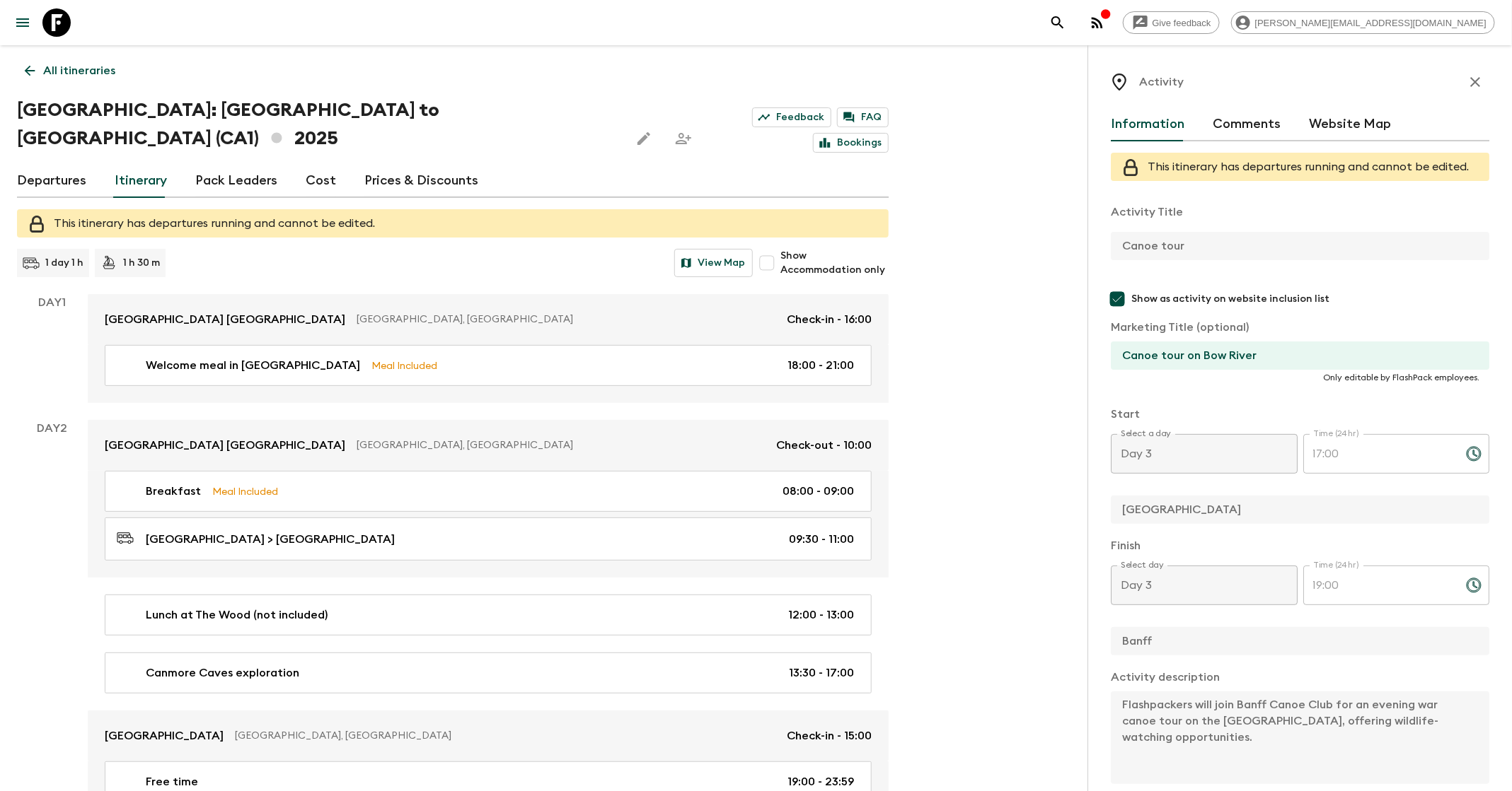
type input "Day 3"
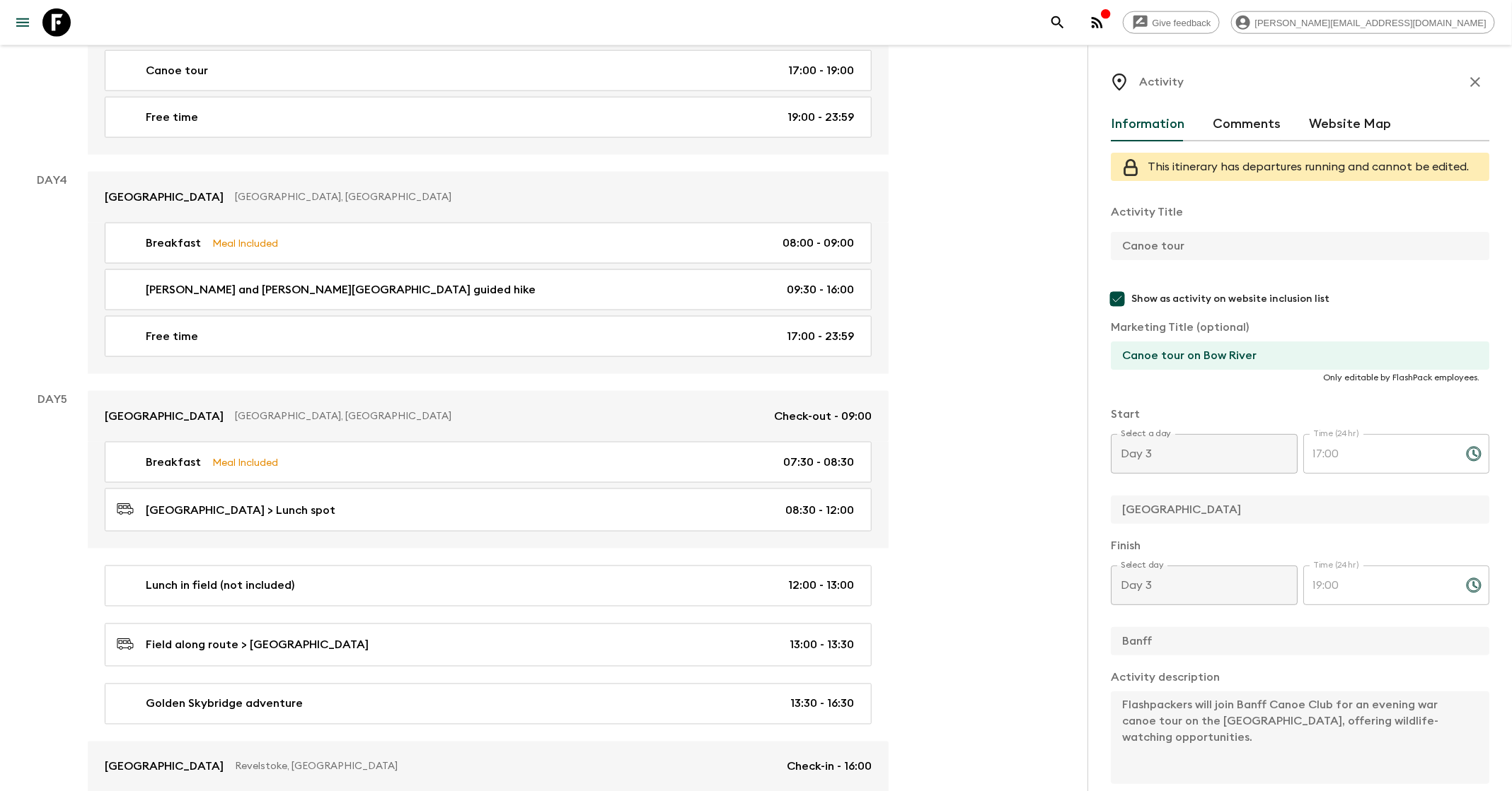
scroll to position [1091, 0]
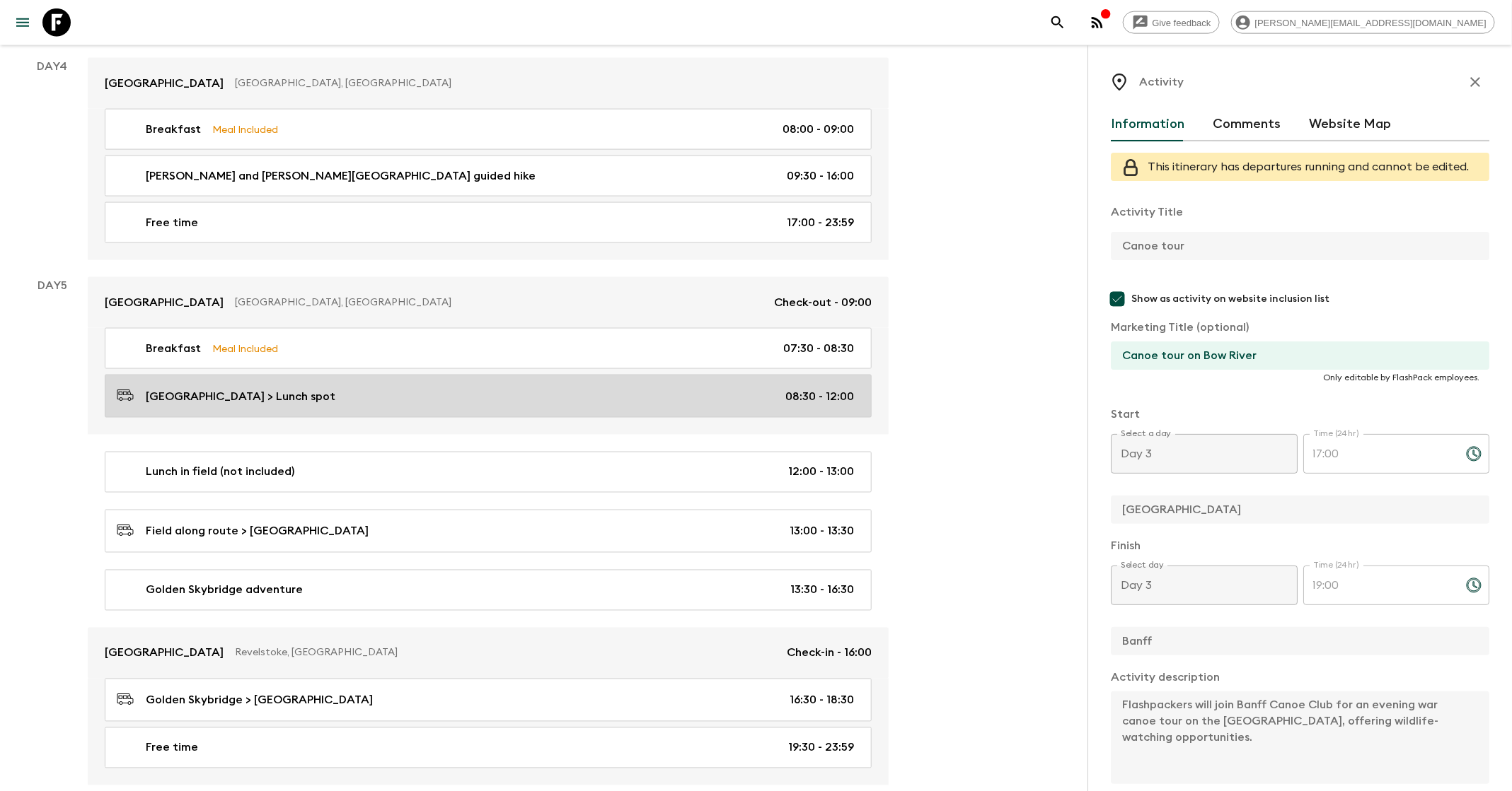
click at [381, 387] on div "[GEOGRAPHIC_DATA] > Lunch spot 08:30 - 12:00" at bounding box center [485, 396] width 737 height 19
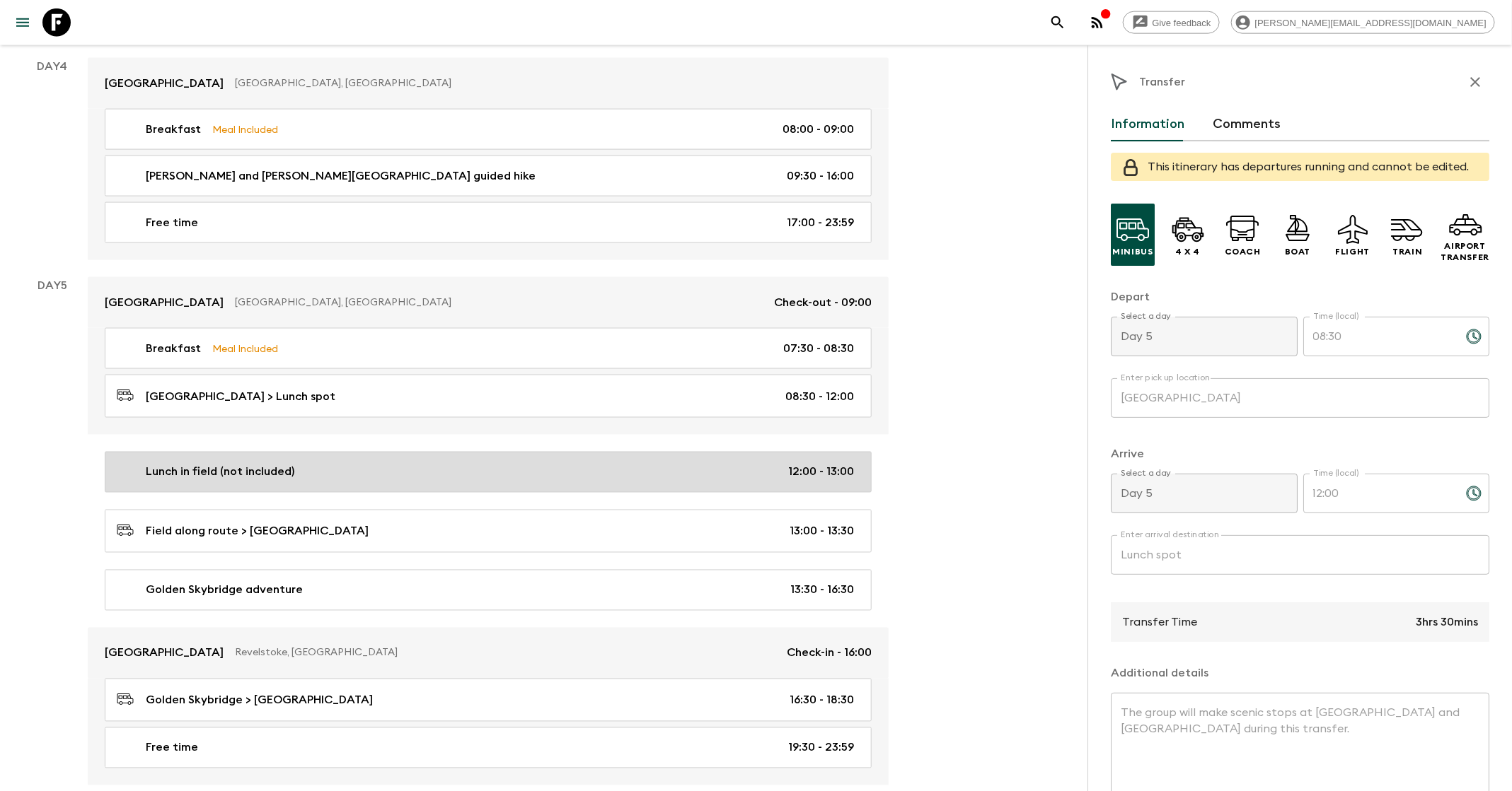
click at [384, 452] on link "Lunch in field (not included) 12:00 - 13:00" at bounding box center [487, 472] width 767 height 41
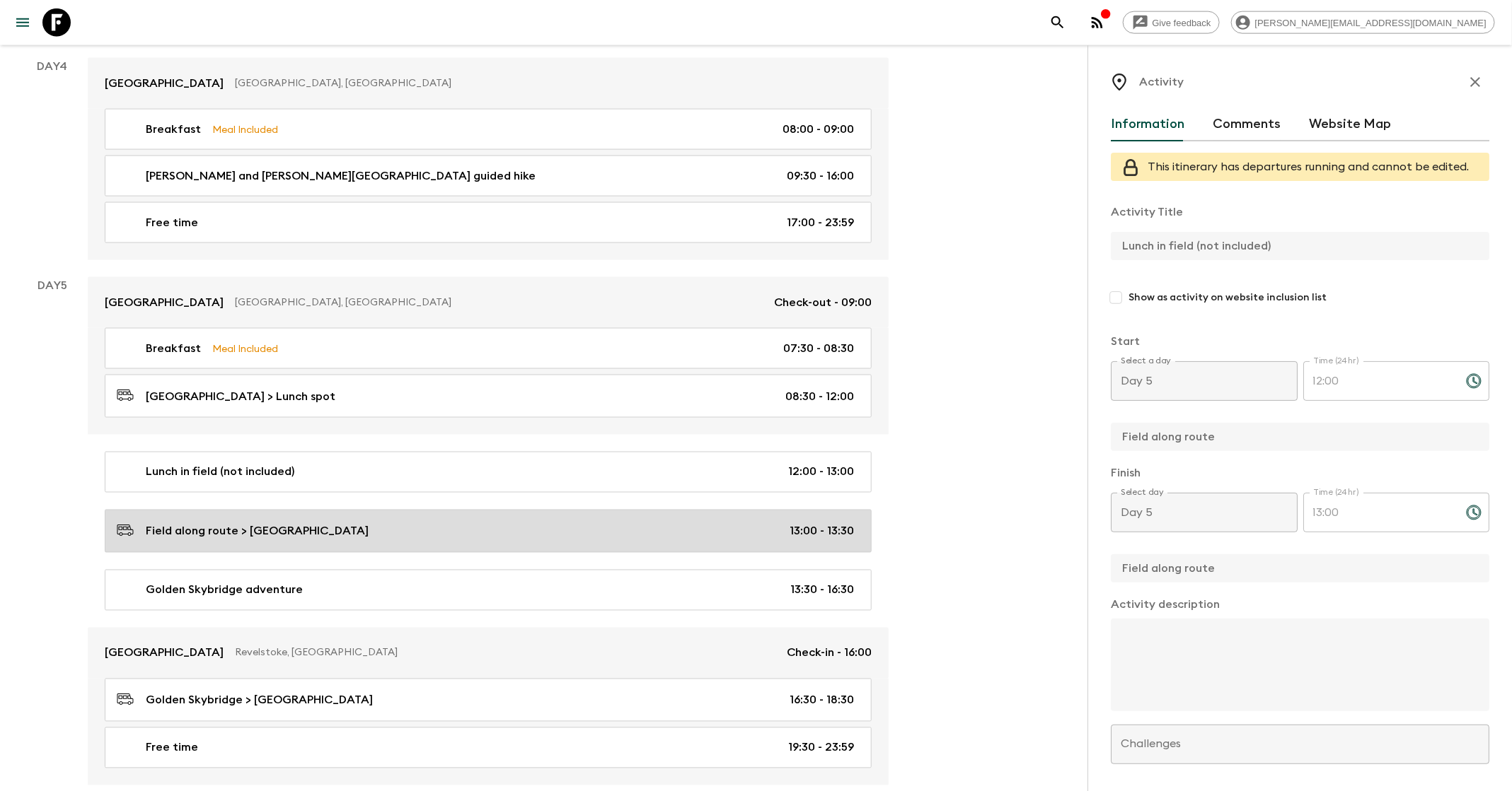
click at [397, 521] on div "Field along route > [GEOGRAPHIC_DATA] 13:00 - 13:30" at bounding box center [485, 530] width 737 height 19
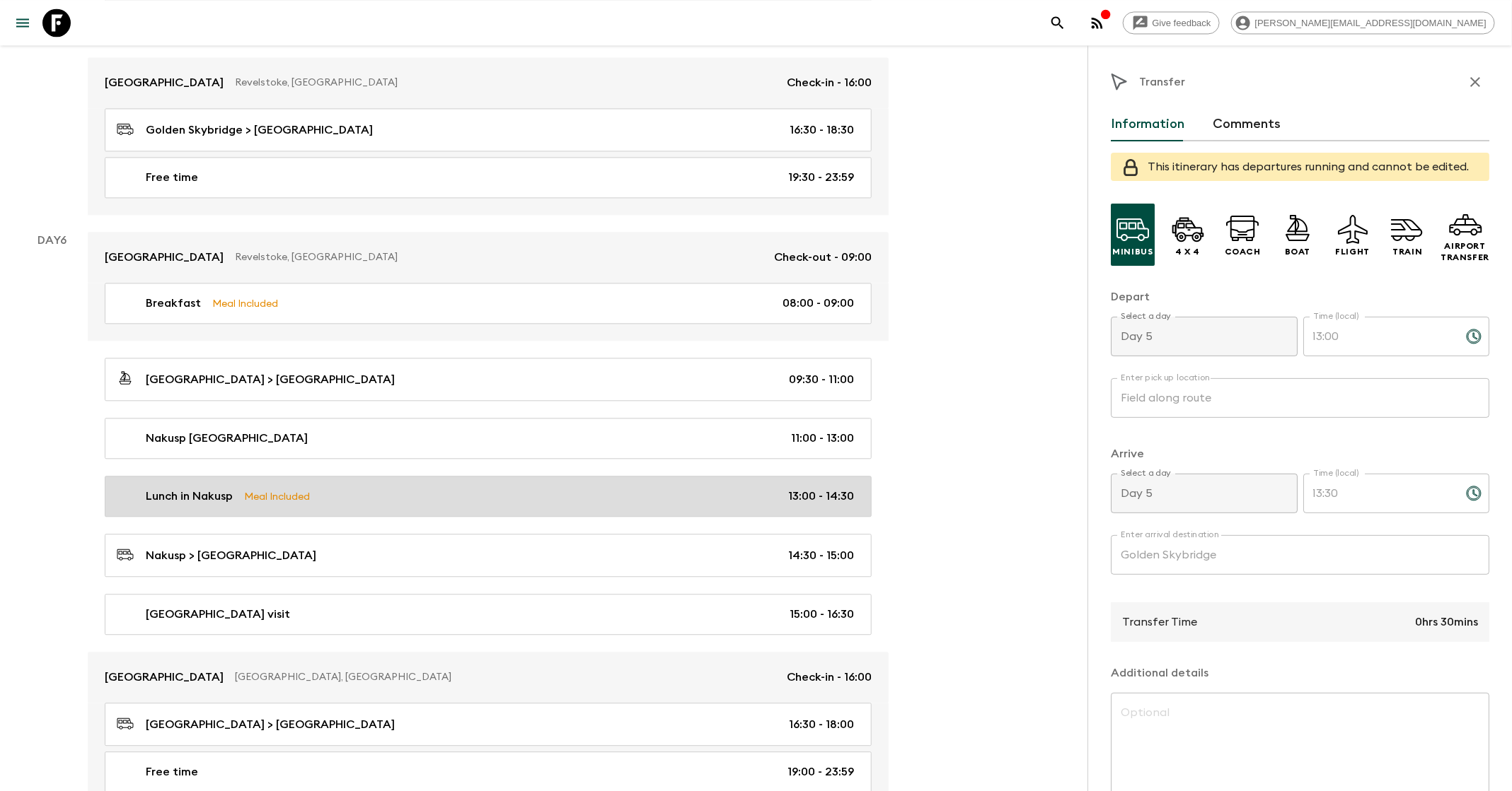
scroll to position [1670, 0]
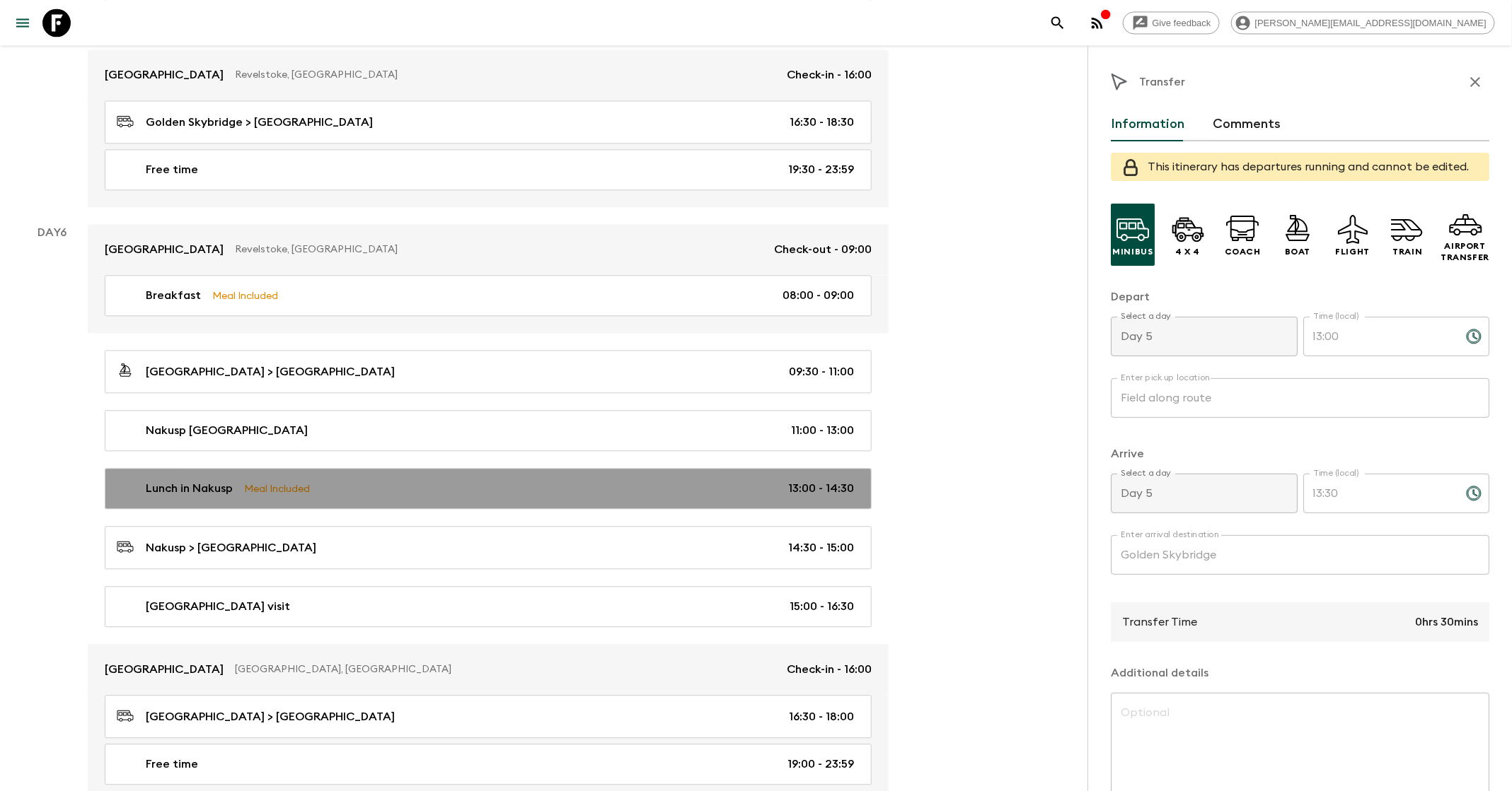
click at [358, 480] on div "Lunch in Nakusp Meal Included 13:00 - 14:30" at bounding box center [485, 488] width 737 height 17
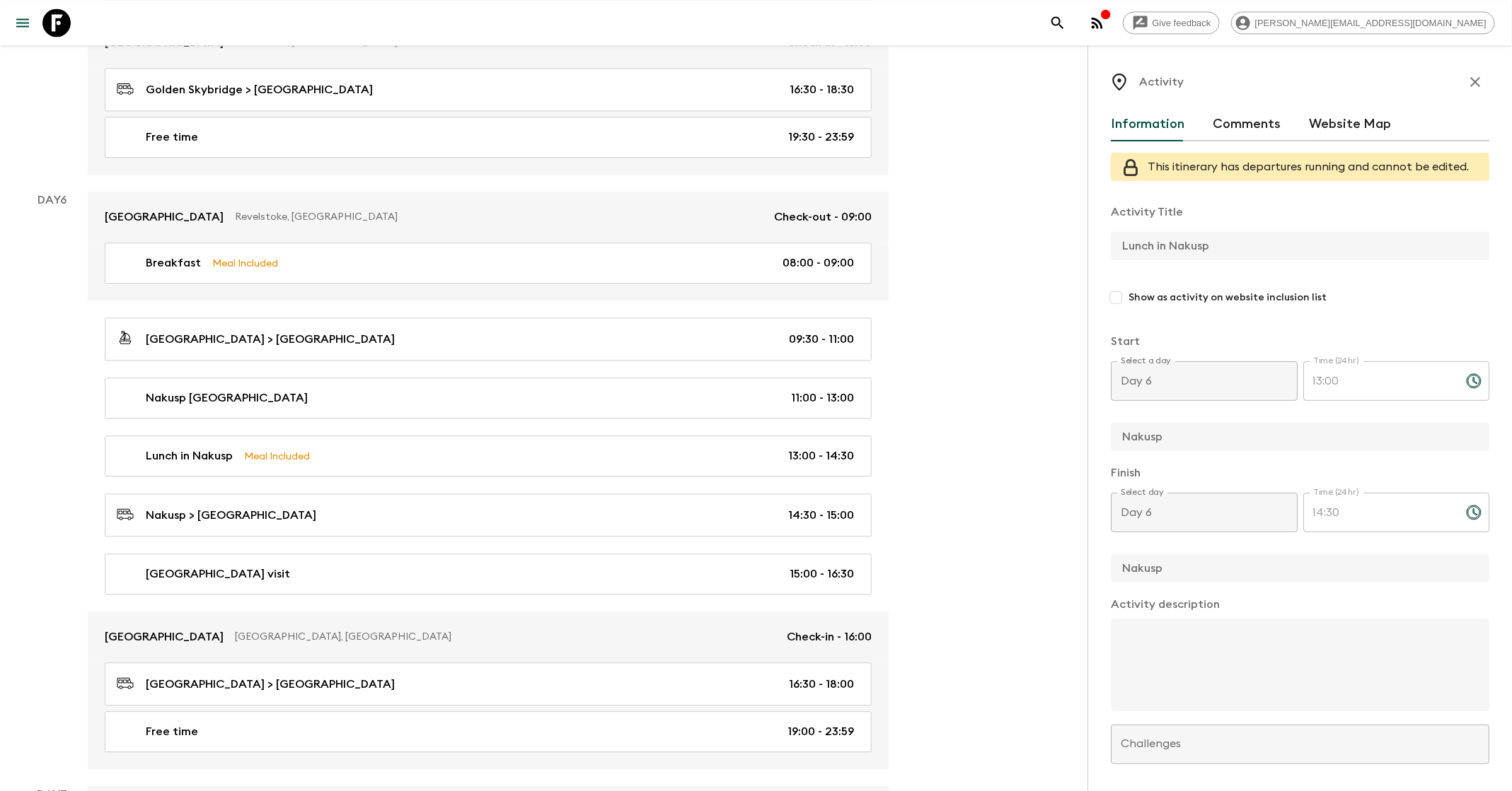
scroll to position [1699, 0]
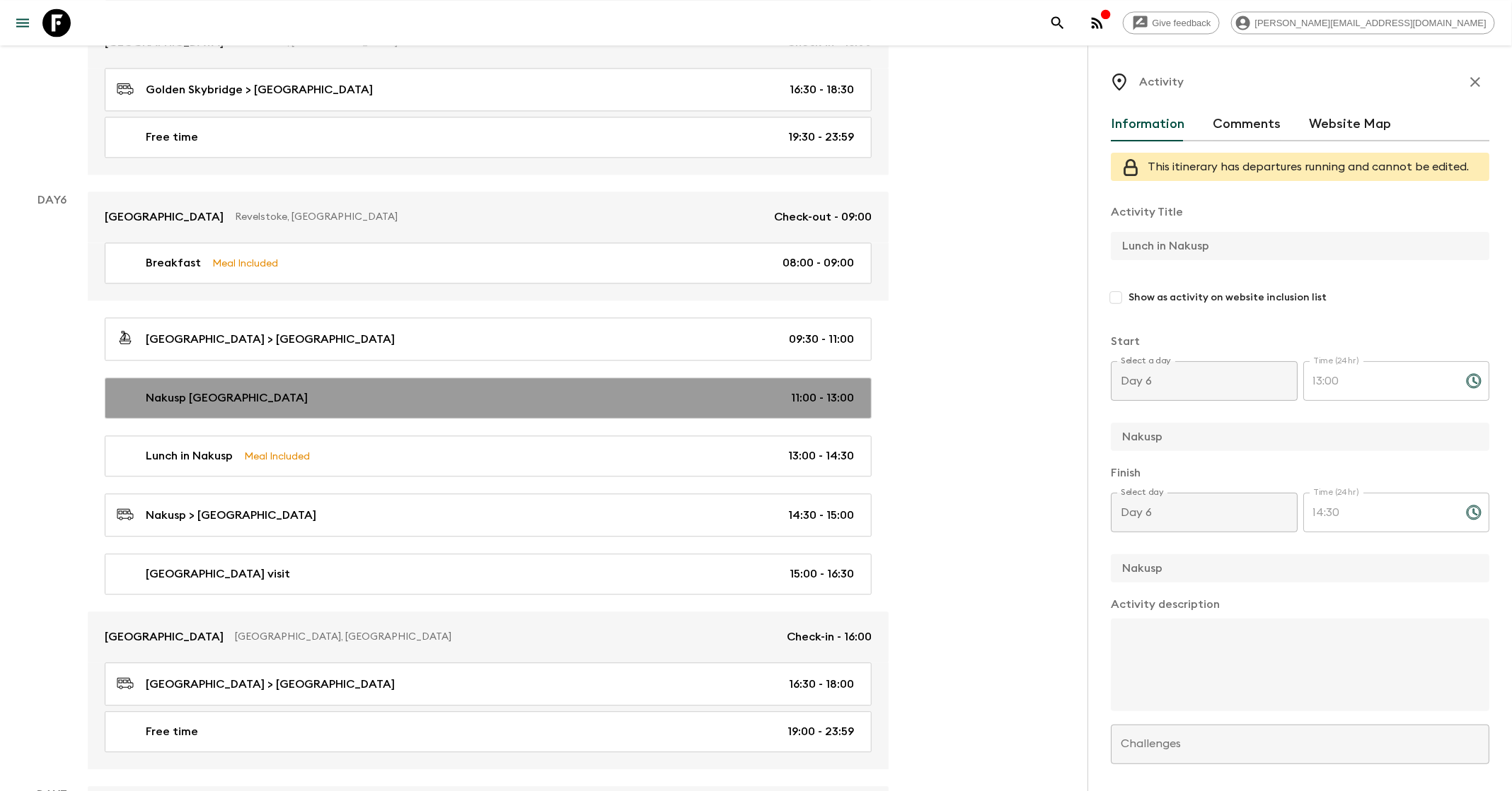
click at [531, 378] on link "Nakusp Hot Springs 11:00 - 13:00" at bounding box center [487, 398] width 767 height 41
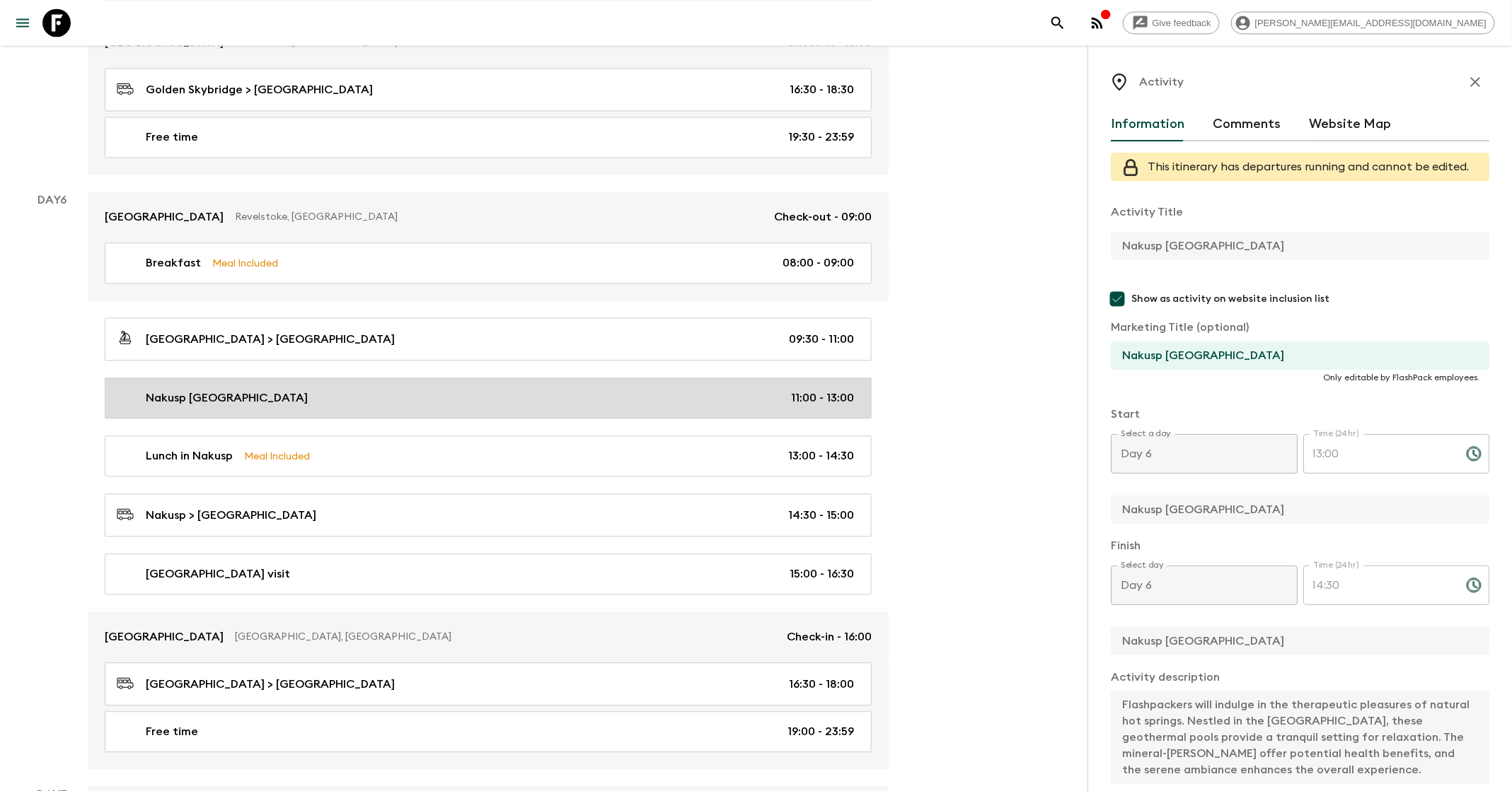
type input "Nakusp [GEOGRAPHIC_DATA]"
checkbox input "true"
type input "Nakusp [GEOGRAPHIC_DATA]"
type textarea "Flashpackers will indulge in the therapeutic pleasures of natural hot springs. …"
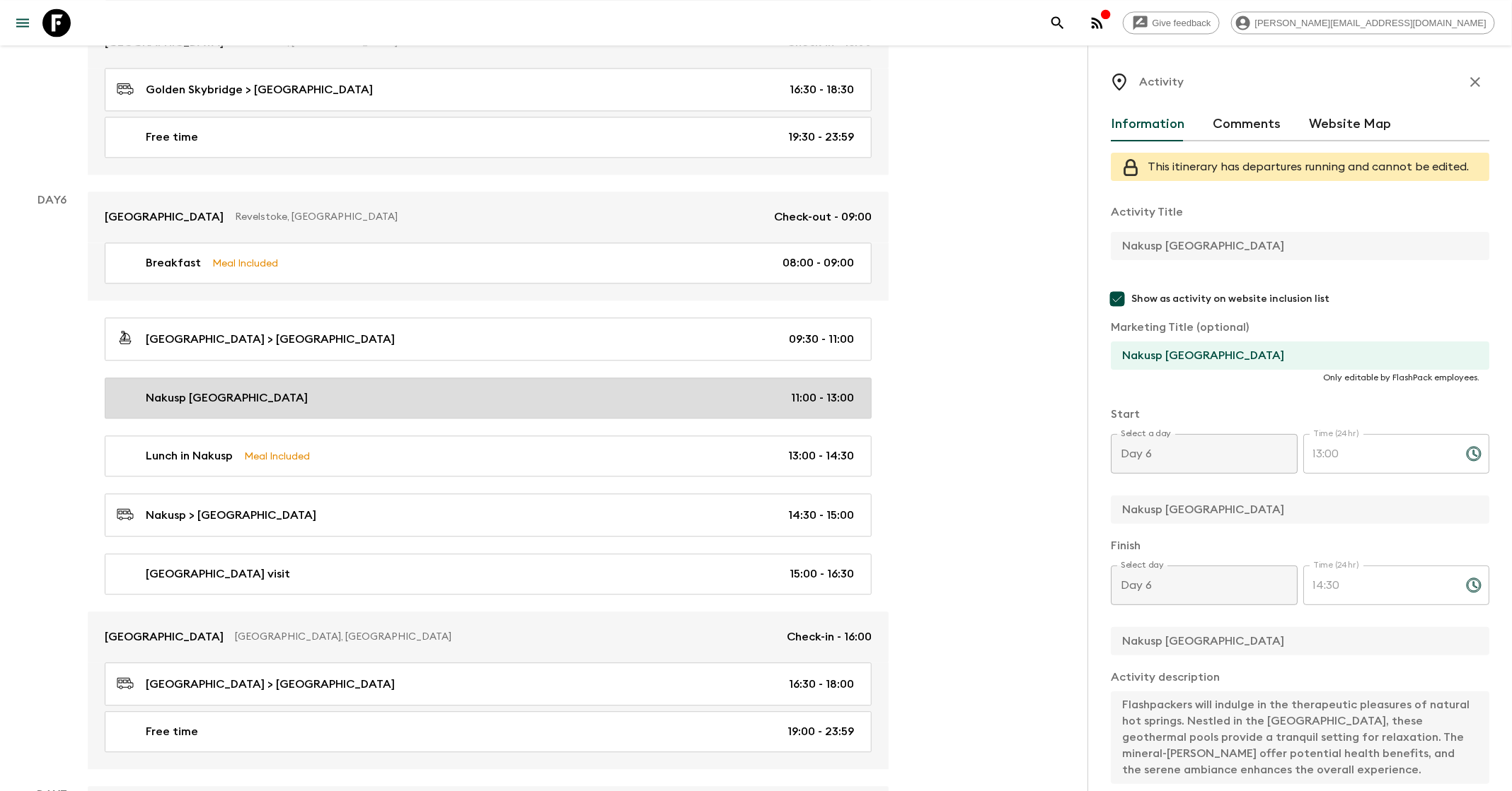
checkbox input "false"
type input "11:00"
type input "13:00"
click at [528, 378] on link "Nakusp Hot Springs 11:00 - 13:00" at bounding box center [487, 398] width 767 height 41
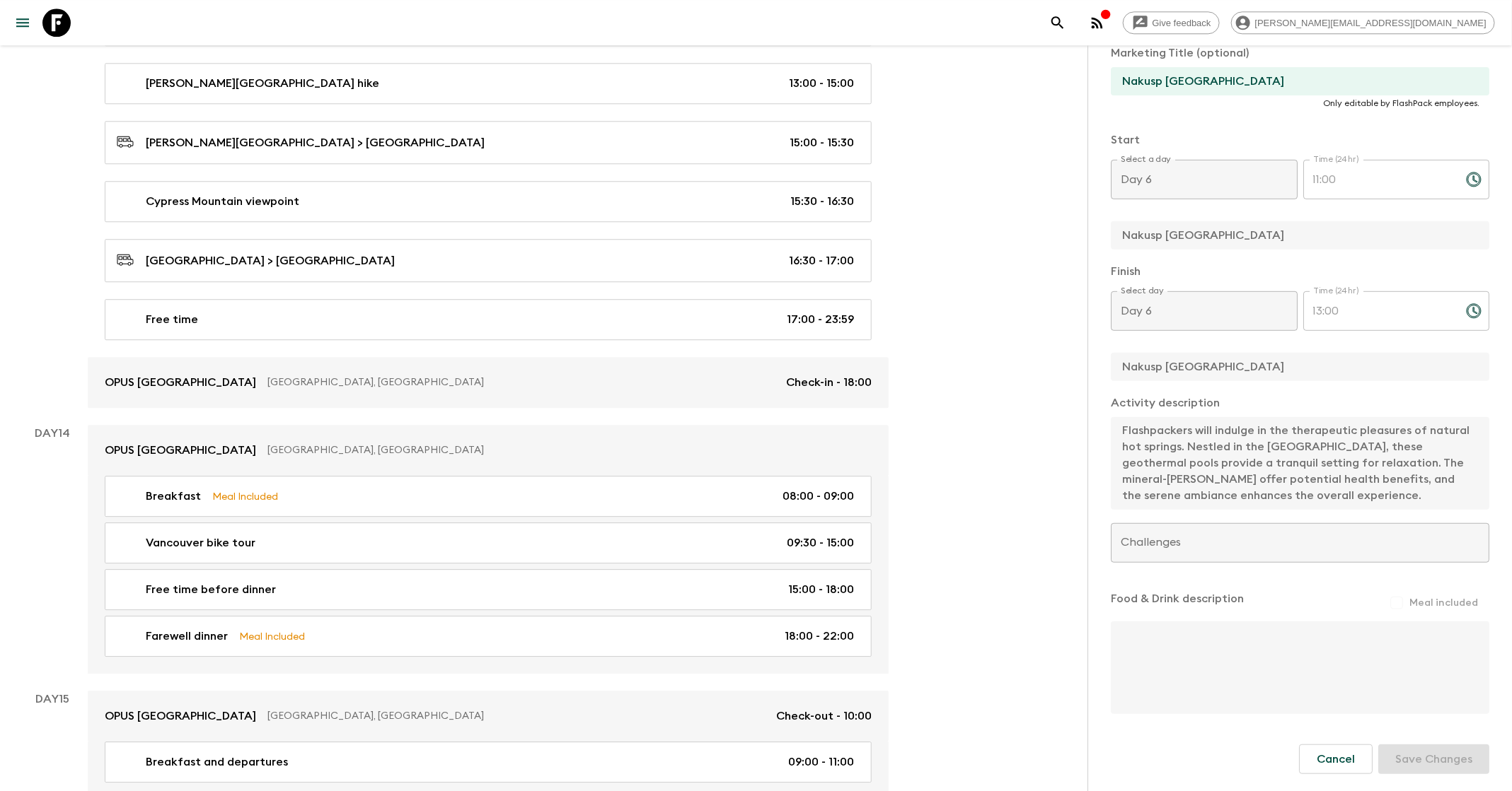
scroll to position [5048, 0]
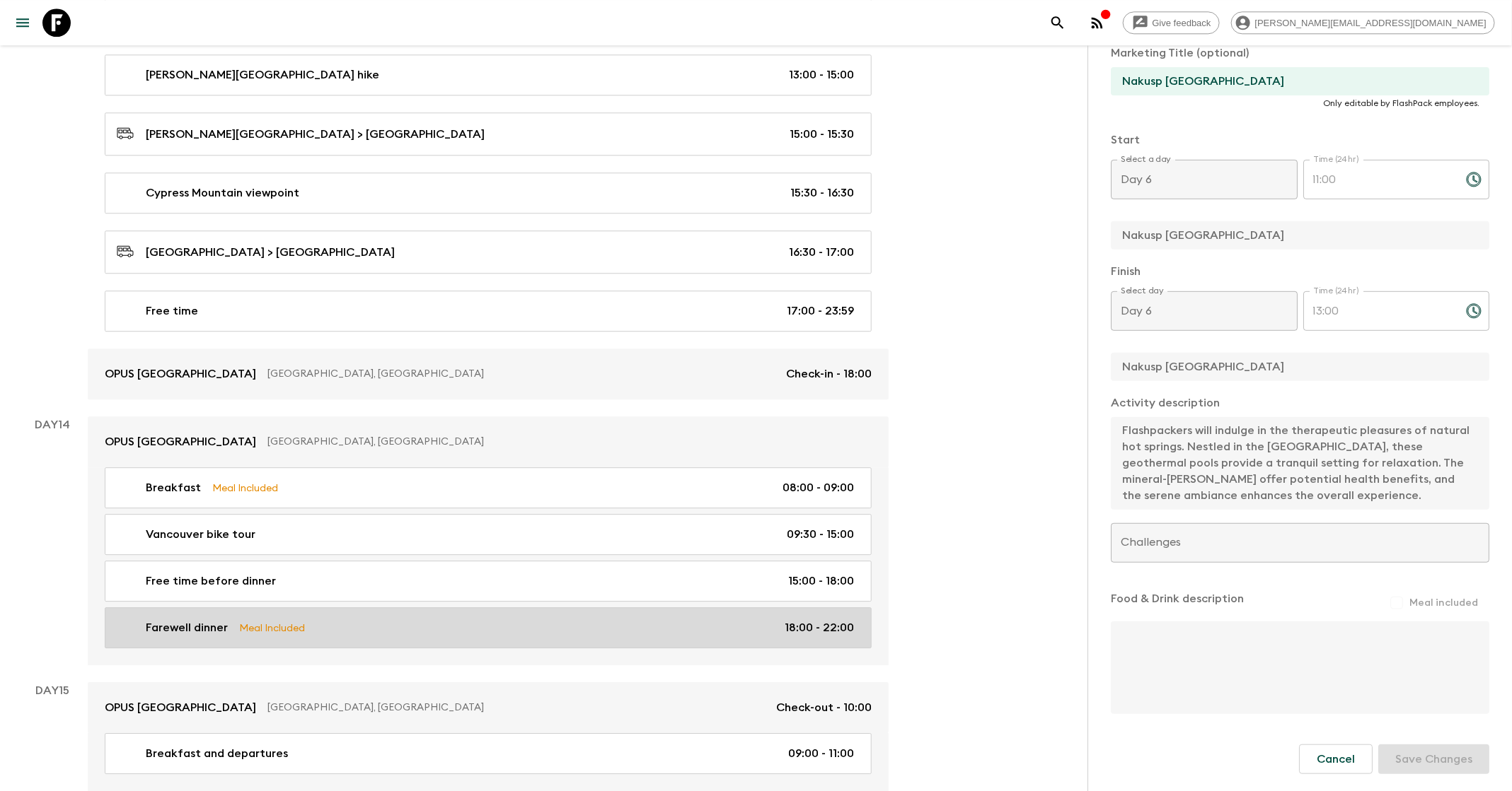
click at [711, 607] on link "Farewell dinner Meal Included 18:00 - 22:00" at bounding box center [487, 628] width 767 height 41
type input "Farewell dinner"
checkbox input "false"
type input "[GEOGRAPHIC_DATA]"
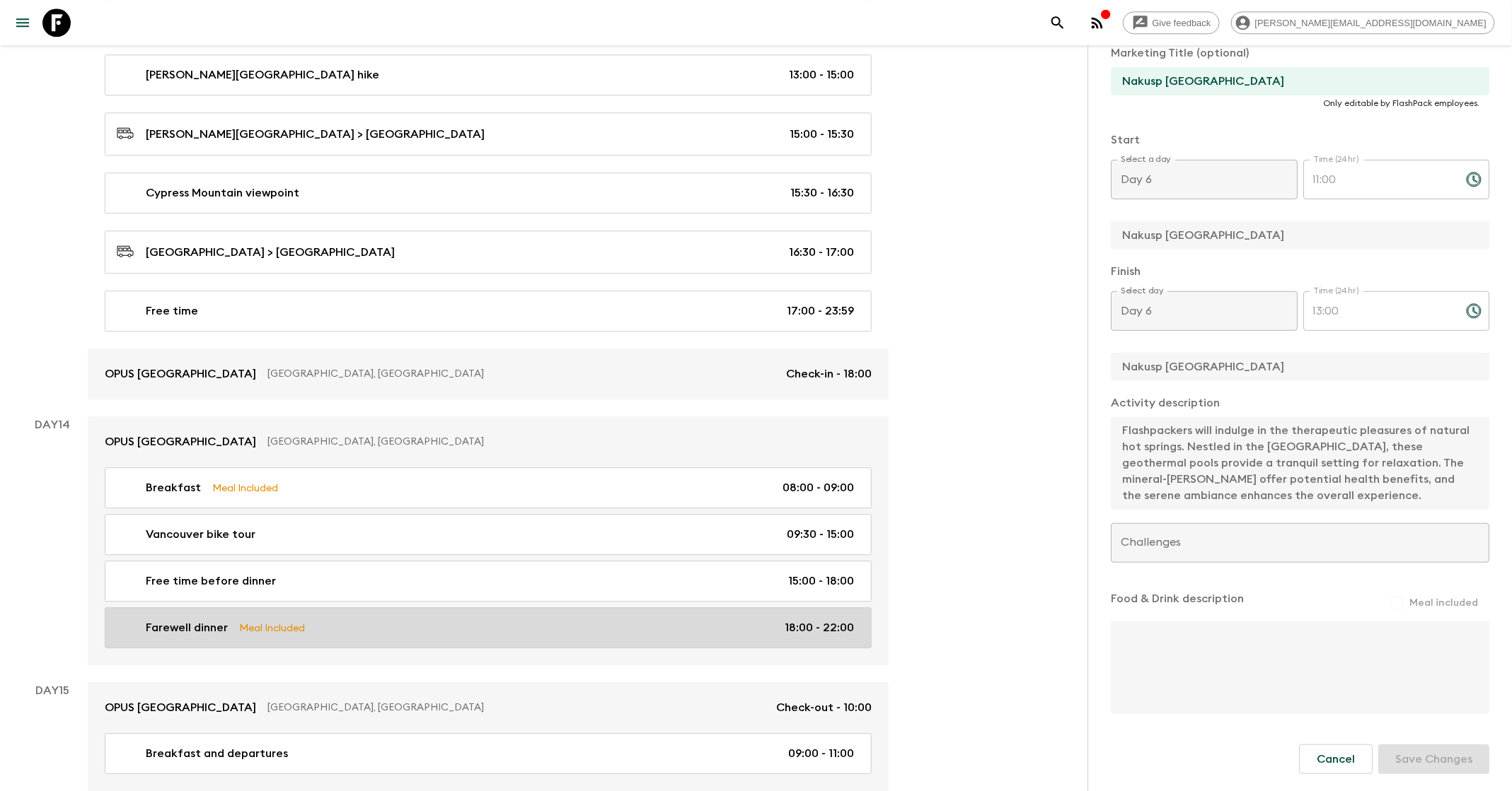
checkbox input "true"
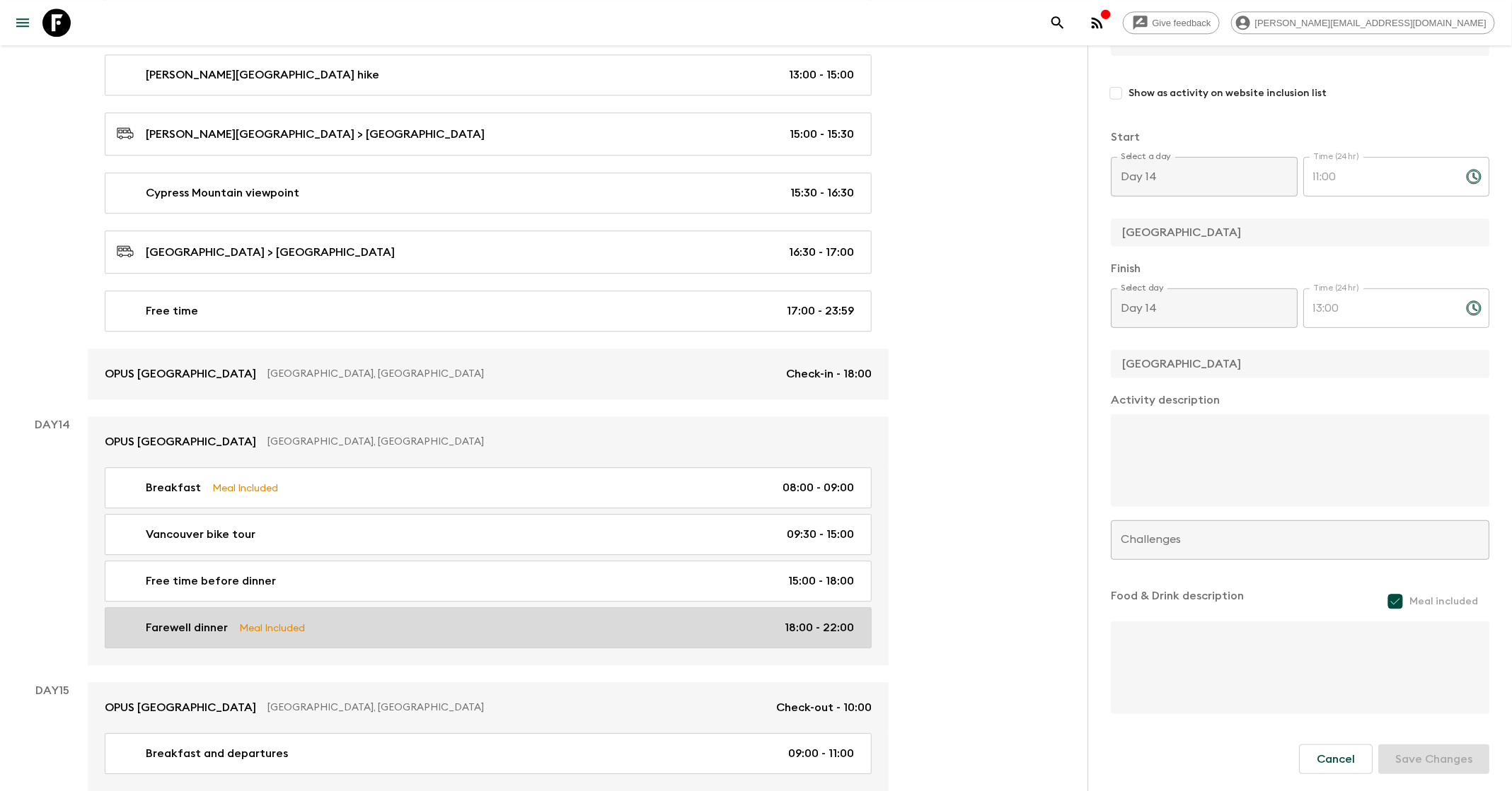
type input "Day 14"
type input "18:00"
type input "Day 14"
type input "22:00"
